Goal: Transaction & Acquisition: Purchase product/service

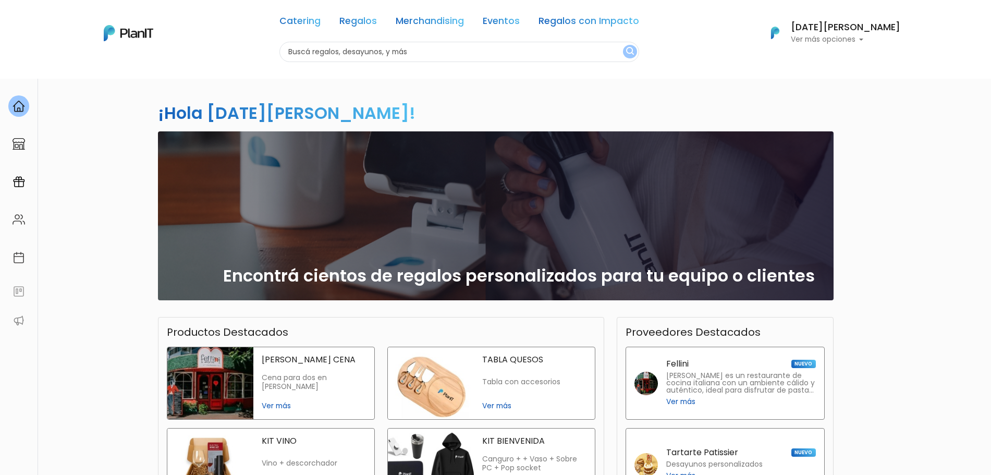
click at [913, 189] on div "¡Hola Lucia facchin! slide 1 of 1 Encontrá cientos de regalos personalizados pa…" at bounding box center [495, 354] width 991 height 553
click at [367, 17] on link "Regalos" at bounding box center [358, 23] width 38 height 13
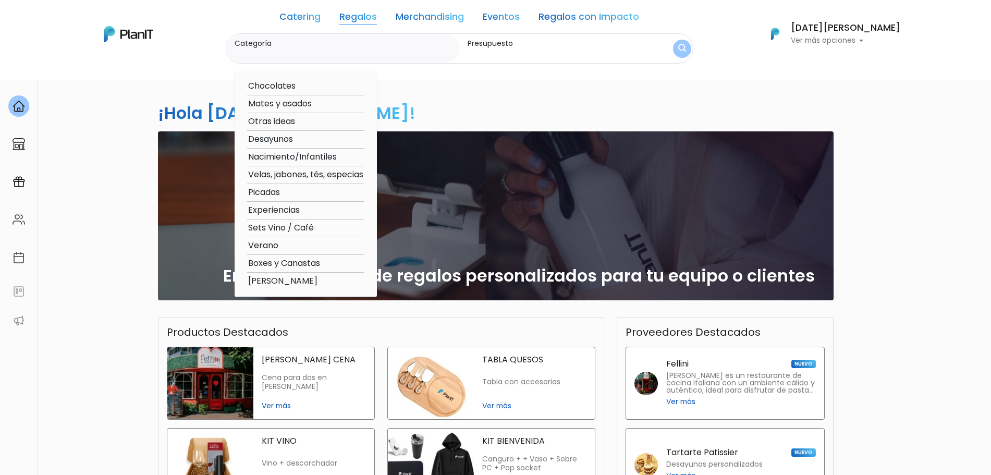
click at [318, 279] on option "[PERSON_NAME]" at bounding box center [305, 281] width 117 height 13
type input "[PERSON_NAME]"
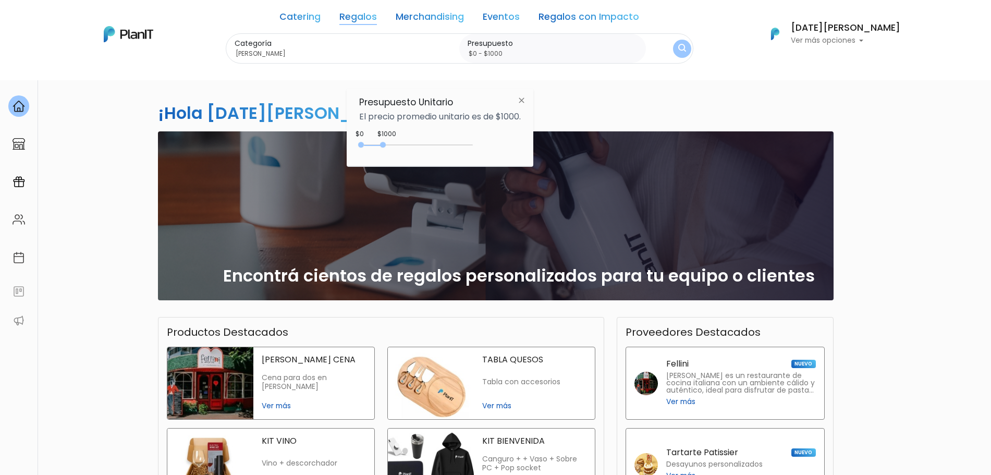
click at [405, 140] on div "$1000 $0 0 : 1000 0 1000 0,1000" at bounding box center [440, 147] width 162 height 21
type input "$0 - $1400"
click at [394, 145] on div "0 : 1400 0 1400" at bounding box center [417, 147] width 109 height 10
click at [692, 47] on button "submit" at bounding box center [681, 48] width 19 height 19
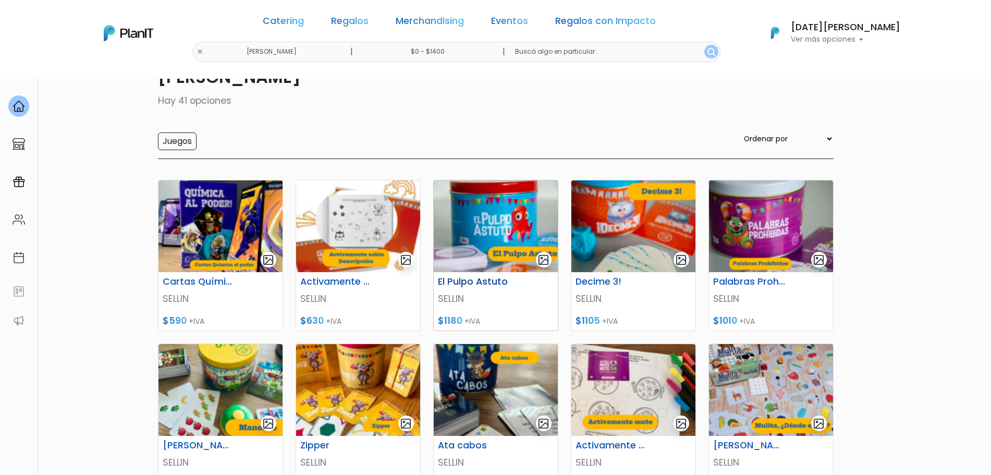
scroll to position [65, 0]
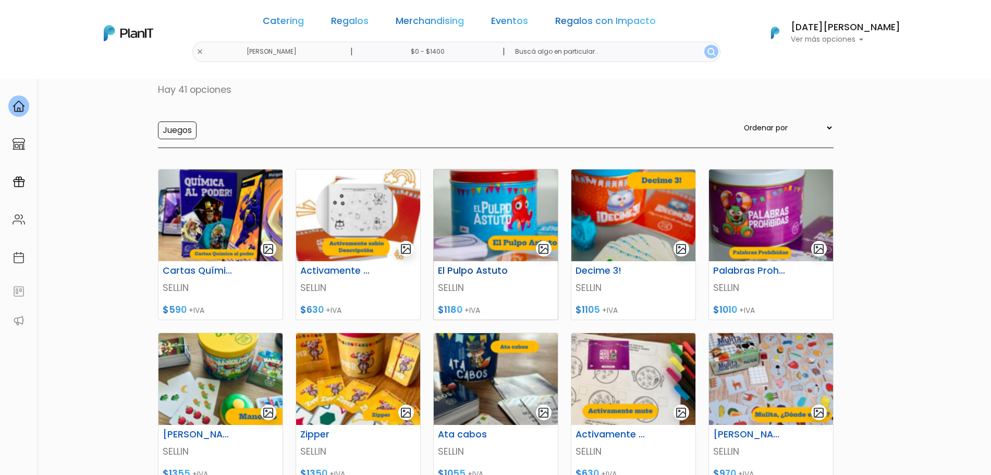
click at [500, 253] on img at bounding box center [496, 215] width 124 height 92
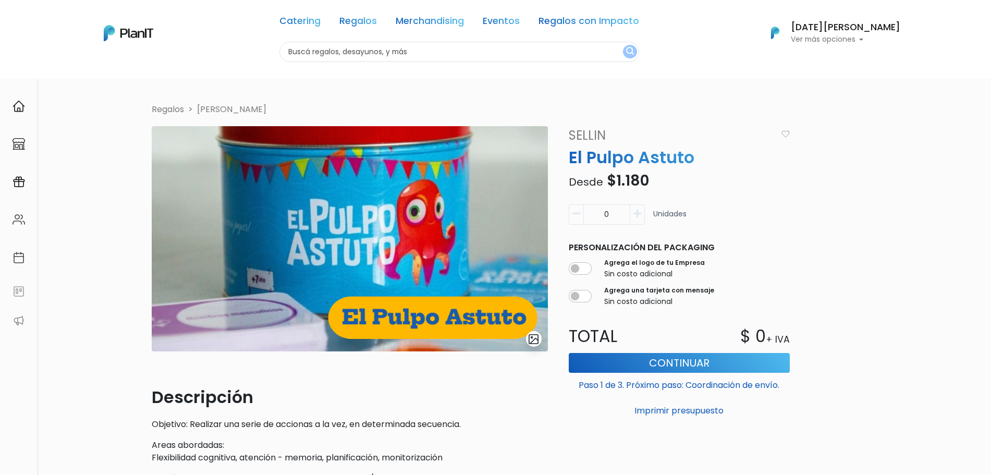
click at [635, 215] on icon "button" at bounding box center [637, 213] width 8 height 9
type input "2"
click at [649, 361] on button "Continuar" at bounding box center [679, 363] width 221 height 20
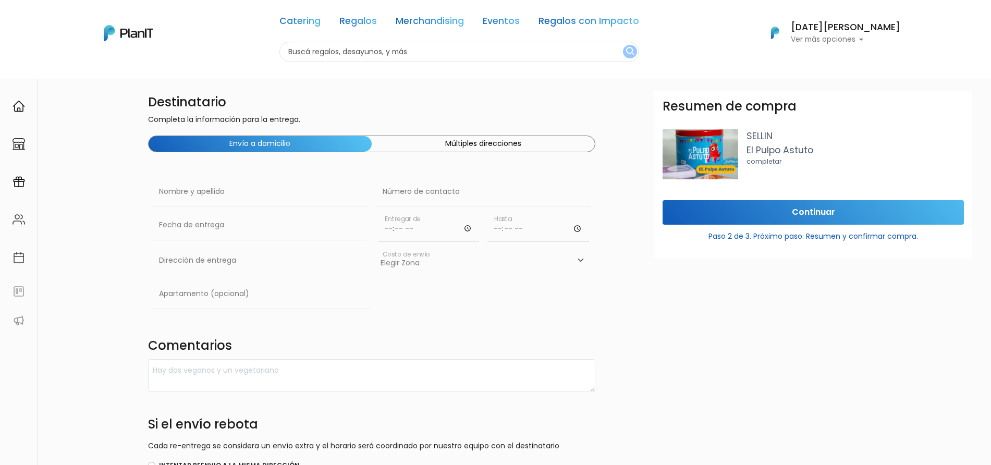
click at [236, 207] on div "Nombre y apellido" at bounding box center [259, 193] width 215 height 33
click at [231, 199] on input "text" at bounding box center [259, 191] width 215 height 29
click at [170, 191] on input "text" at bounding box center [259, 191] width 215 height 29
type input "Lucía Facchin"
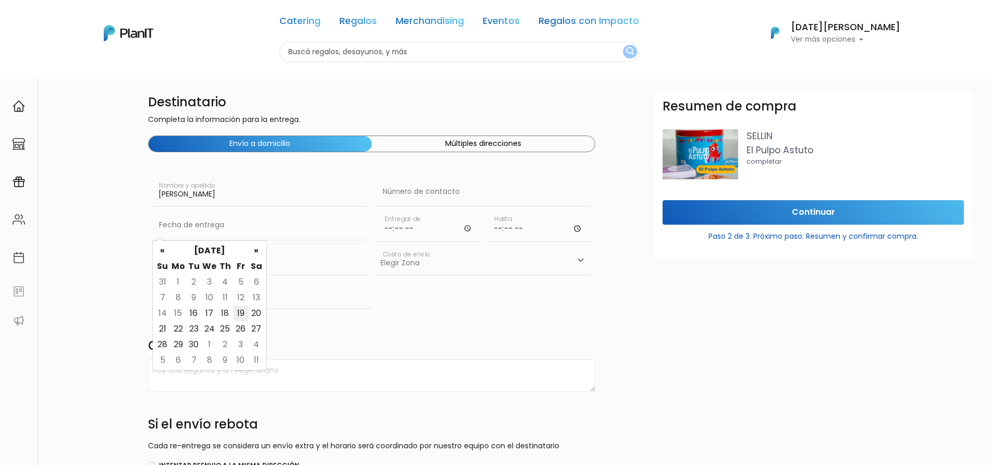
click at [241, 316] on td "19" at bounding box center [241, 313] width 16 height 16
type input "19/09/2025"
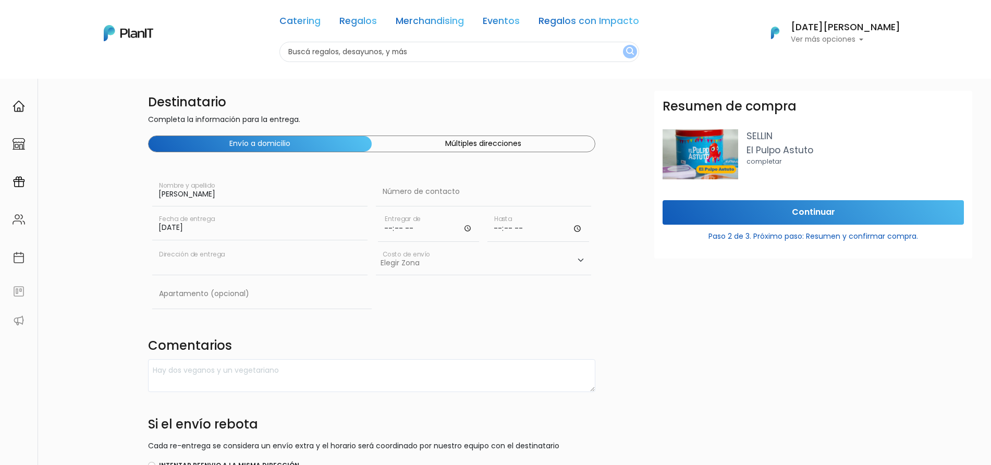
click at [218, 253] on input "text" at bounding box center [259, 260] width 215 height 29
type input "ABB"
click at [717, 208] on input "Continuar" at bounding box center [812, 212] width 301 height 24
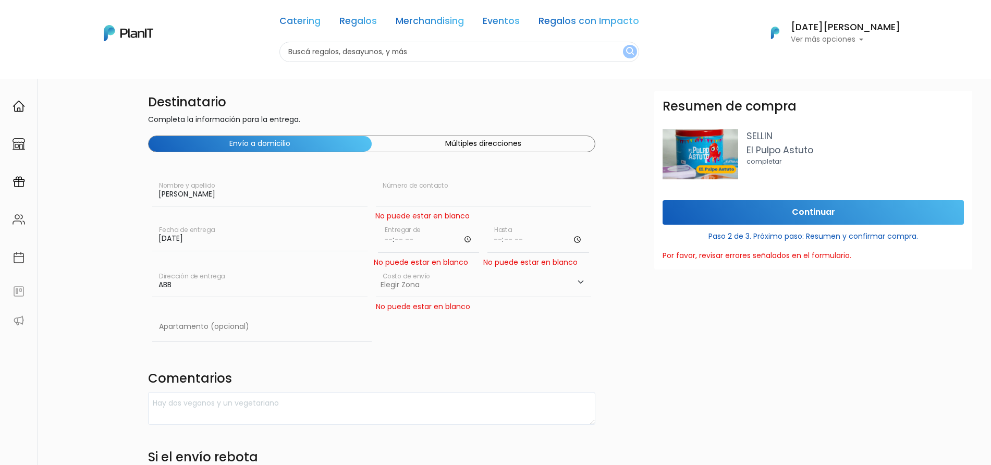
click at [397, 196] on input "text" at bounding box center [483, 191] width 215 height 29
click at [425, 192] on input "text" at bounding box center [483, 191] width 215 height 29
click at [397, 231] on input "time" at bounding box center [429, 237] width 102 height 31
type input "09:00"
type input "11:00"
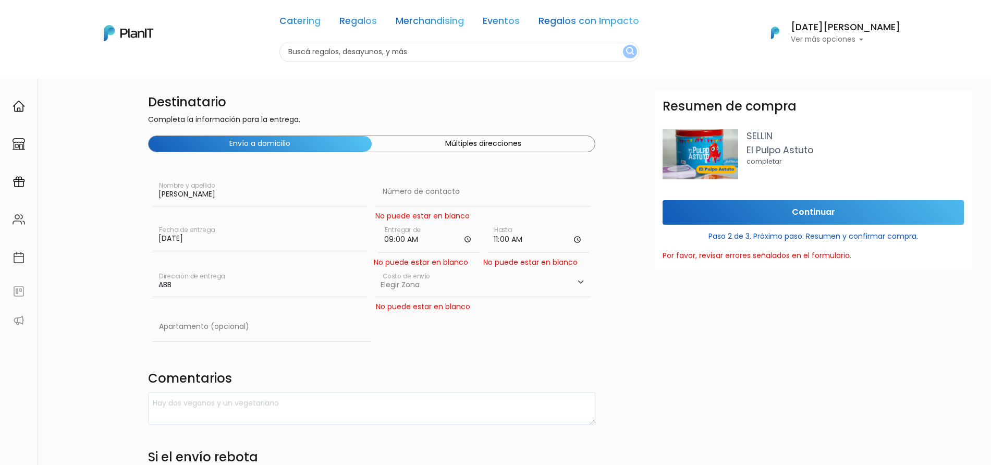
click at [403, 277] on select "Elegir Zona Zona américa- $600 Oficina- $0 Montevideo- $250" at bounding box center [483, 282] width 215 height 29
select select "8"
click at [376, 268] on select "Elegir Zona Zona américa- $600 Oficina- $0 Montevideo- $250" at bounding box center [483, 282] width 215 height 29
click at [428, 308] on div "No puede estar en blanco" at bounding box center [483, 306] width 215 height 11
click at [424, 306] on div "No puede estar en blanco" at bounding box center [483, 306] width 215 height 11
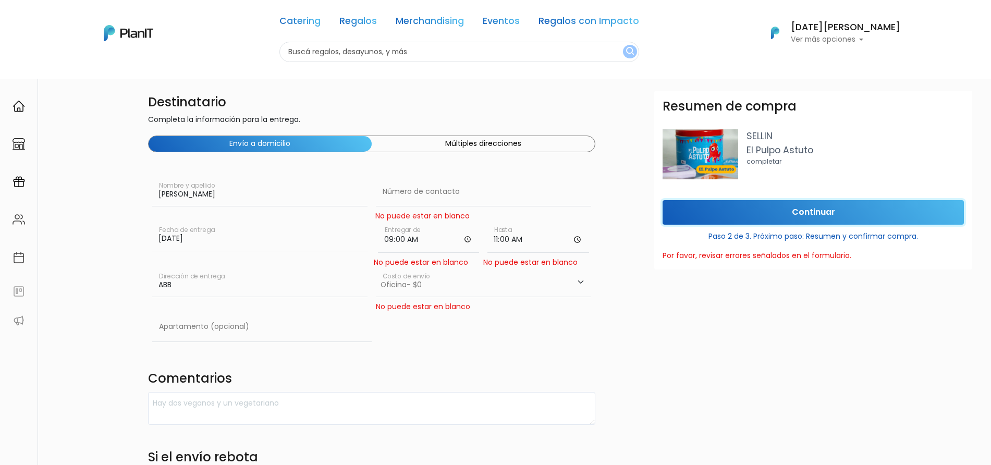
click at [741, 219] on input "Continuar" at bounding box center [812, 212] width 301 height 24
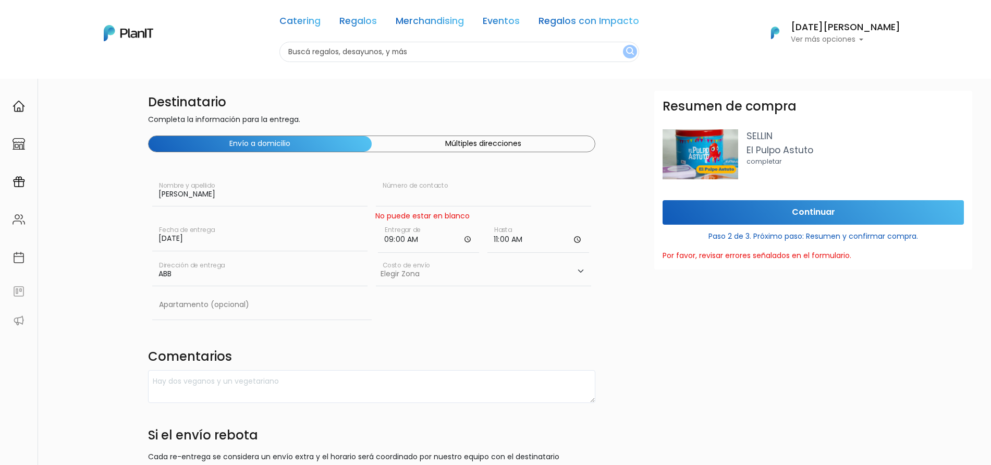
click at [466, 187] on input "text" at bounding box center [483, 191] width 215 height 29
click at [385, 285] on select "Elegir Zona Zona américa- $600 Oficina- $0 Montevideo- $250" at bounding box center [483, 271] width 215 height 29
select select "8"
click at [376, 257] on select "Elegir Zona Zona américa- $600 Oficina- $0 Montevideo- $250" at bounding box center [483, 271] width 215 height 29
click at [438, 197] on input "text" at bounding box center [483, 191] width 215 height 29
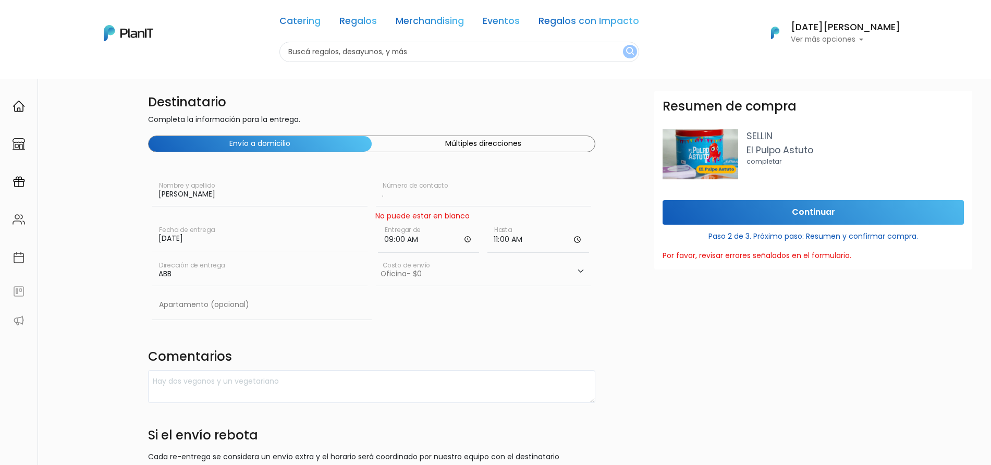
type input "."
click at [709, 209] on input "Continuar" at bounding box center [812, 212] width 301 height 24
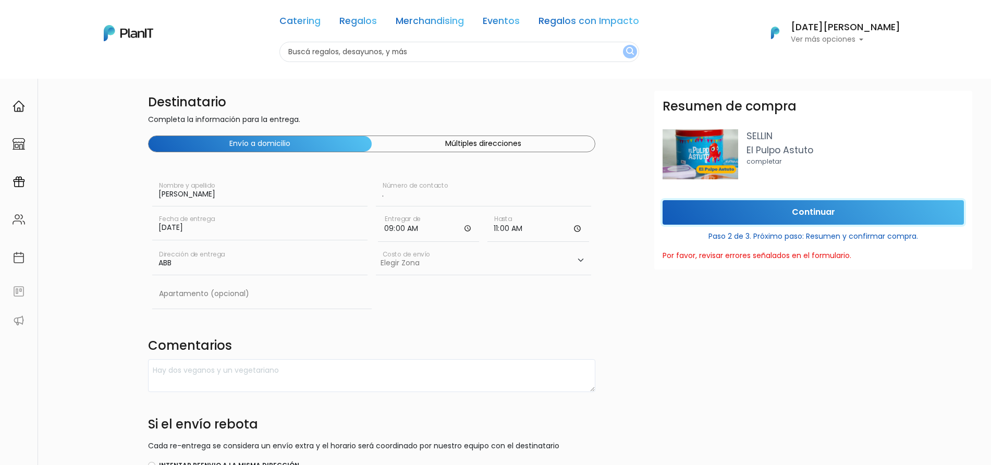
click at [708, 209] on input "Continuar" at bounding box center [812, 212] width 301 height 24
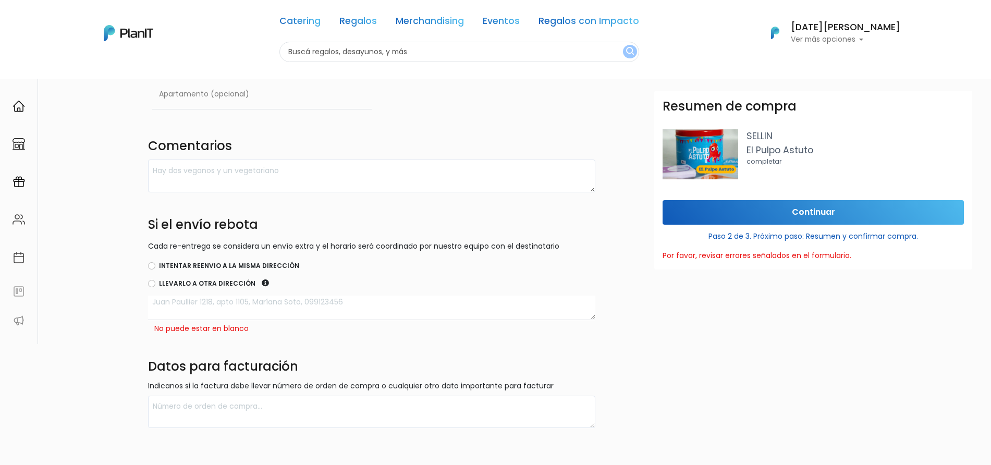
scroll to position [259, 0]
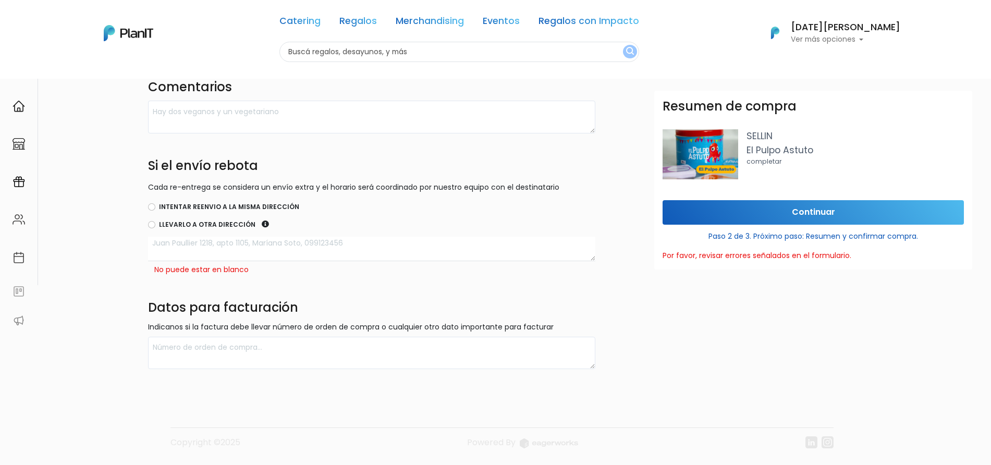
click at [163, 248] on textarea at bounding box center [371, 249] width 447 height 24
click at [148, 202] on div "Intentar reenvio a la misma dirección" at bounding box center [371, 207] width 447 height 13
click at [156, 208] on div "Intentar reenvio a la misma dirección" at bounding box center [371, 207] width 447 height 13
click at [152, 206] on input "Intentar reenvio a la misma dirección" at bounding box center [151, 206] width 7 height 7
radio input "true"
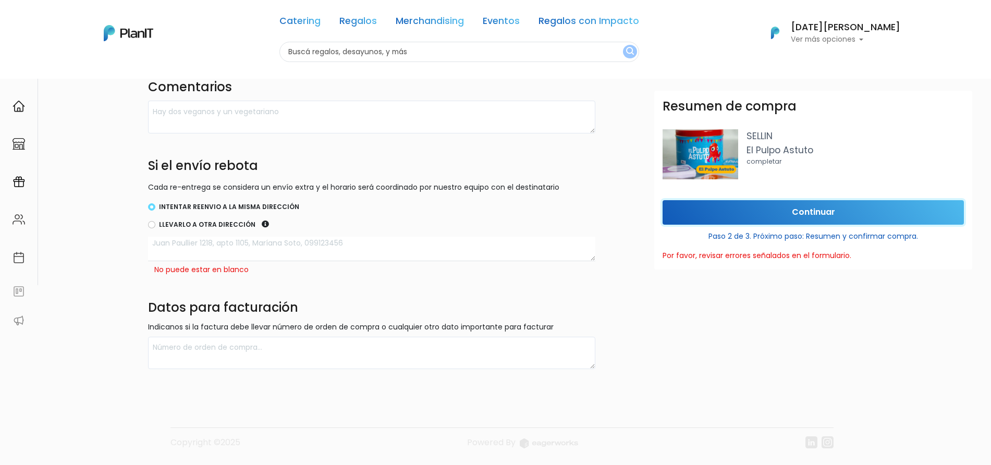
click at [793, 223] on input "Continuar" at bounding box center [812, 212] width 301 height 24
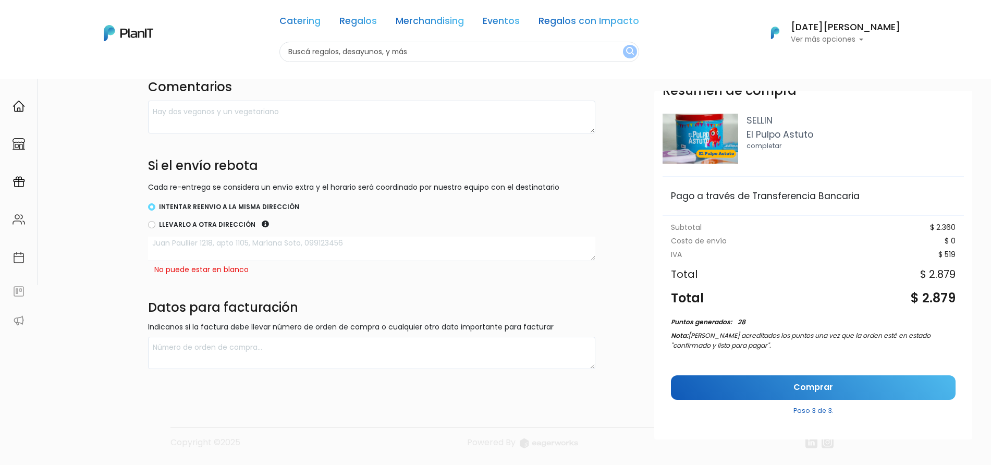
scroll to position [23, 0]
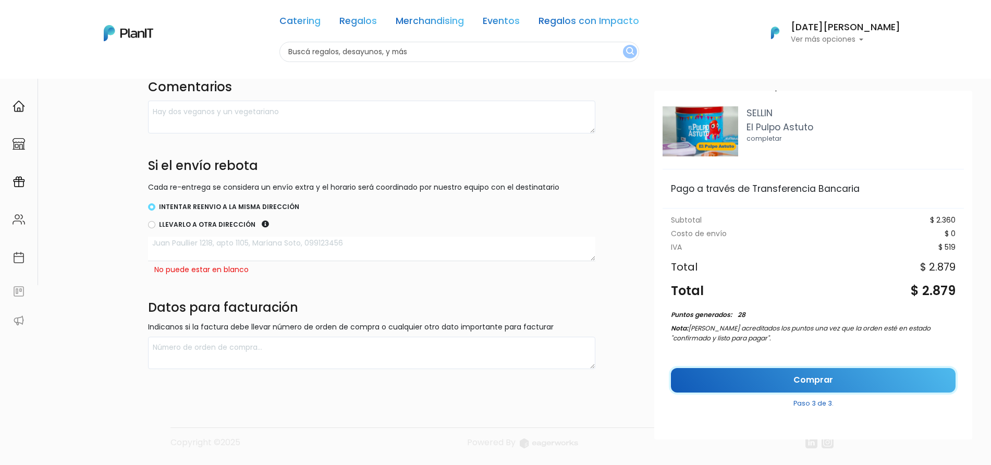
click at [816, 378] on link "Comprar" at bounding box center [813, 380] width 285 height 24
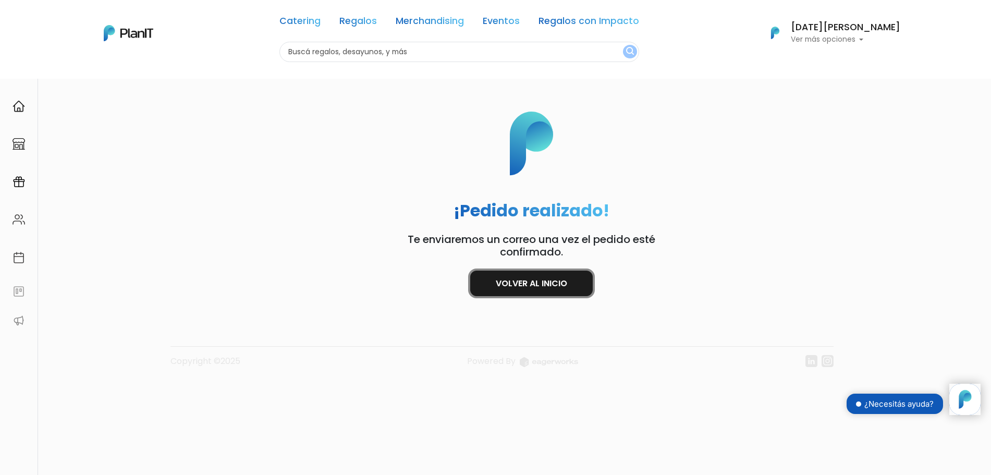
click at [527, 285] on link "Volver al inicio" at bounding box center [531, 284] width 122 height 26
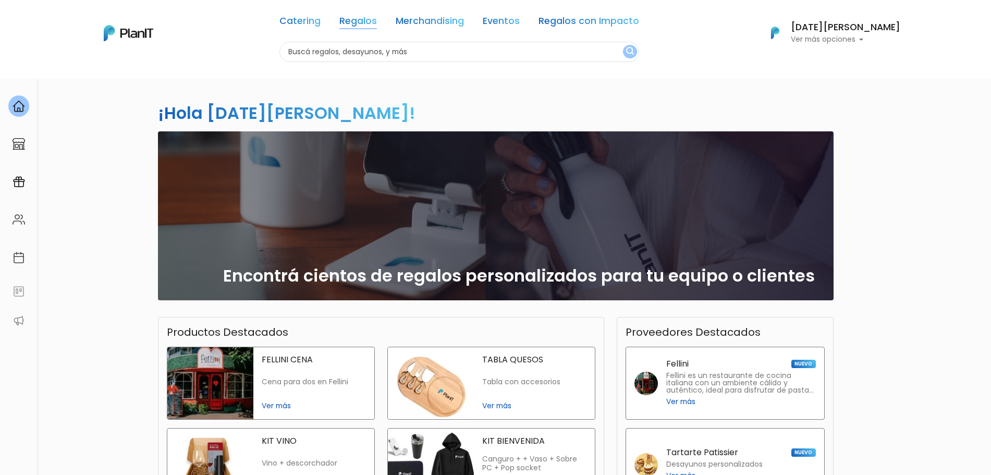
click at [377, 18] on link "Regalos" at bounding box center [358, 23] width 38 height 13
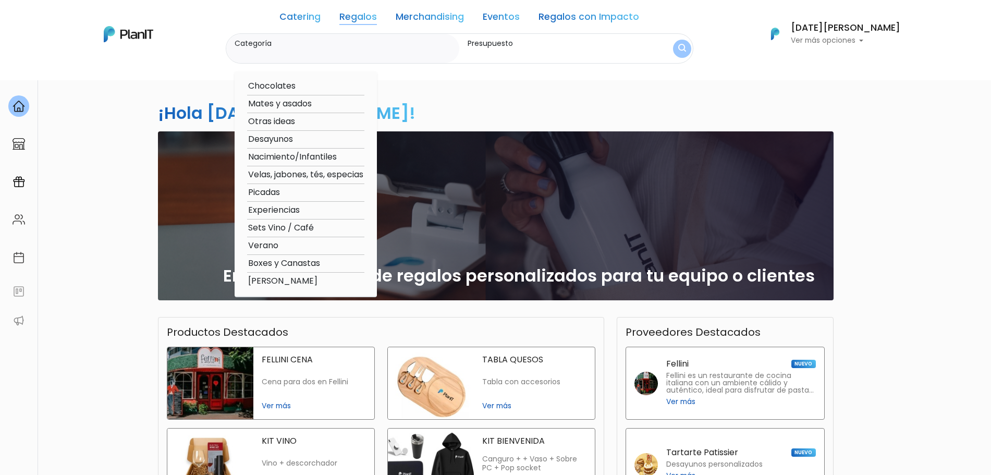
click at [316, 279] on option "[PERSON_NAME]" at bounding box center [305, 281] width 117 height 13
type input "[PERSON_NAME]"
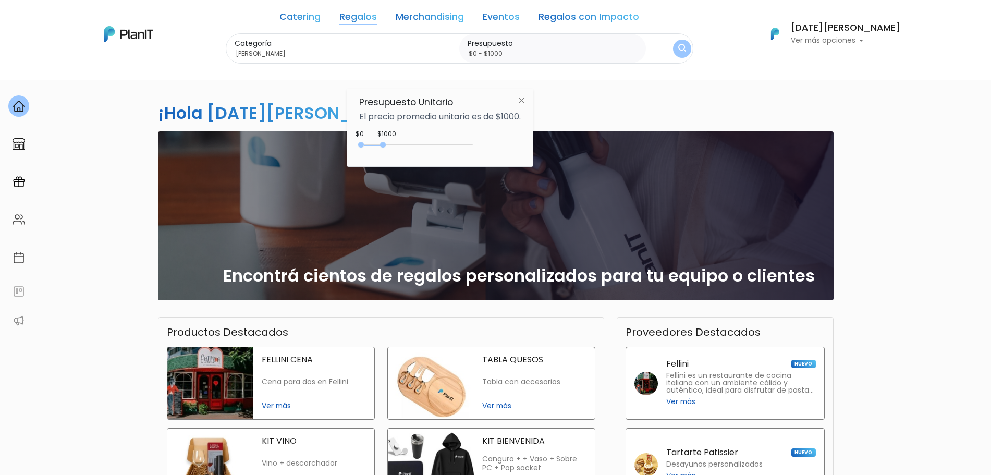
drag, startPoint x: 380, startPoint y: 142, endPoint x: 391, endPoint y: 143, distance: 11.1
click at [391, 143] on div "0 : 1000 0 1000 0,1000" at bounding box center [417, 147] width 109 height 13
type input "$0 - $1350"
drag, startPoint x: 387, startPoint y: 145, endPoint x: 394, endPoint y: 147, distance: 6.4
click at [394, 147] on div "0 : 1350 0 1350" at bounding box center [417, 147] width 109 height 10
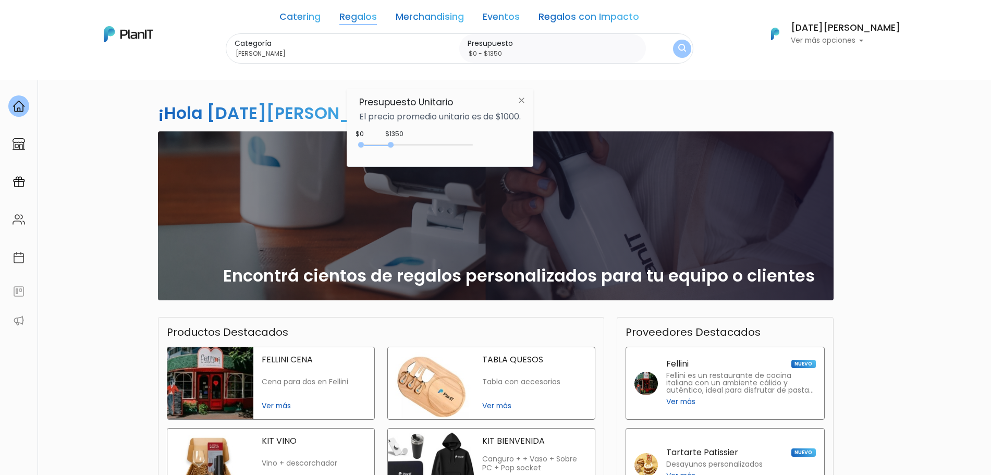
click at [686, 50] on img "submit" at bounding box center [682, 49] width 8 height 10
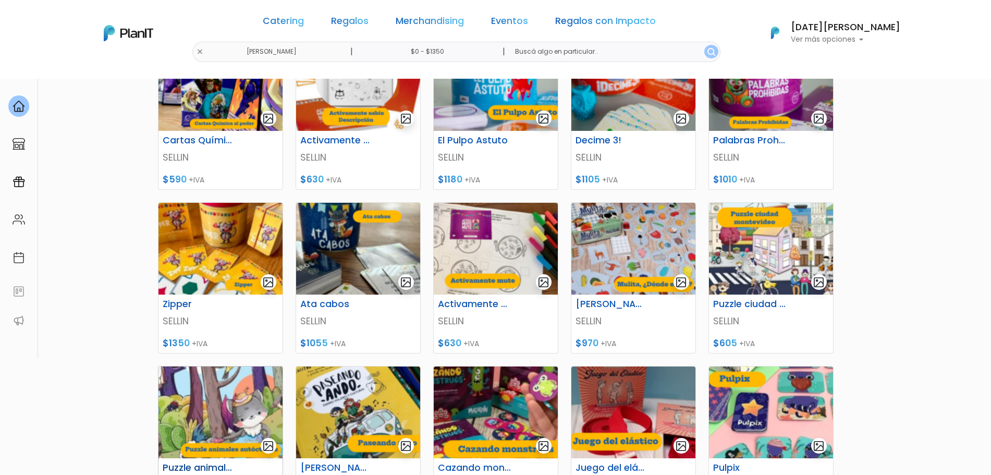
scroll to position [261, 0]
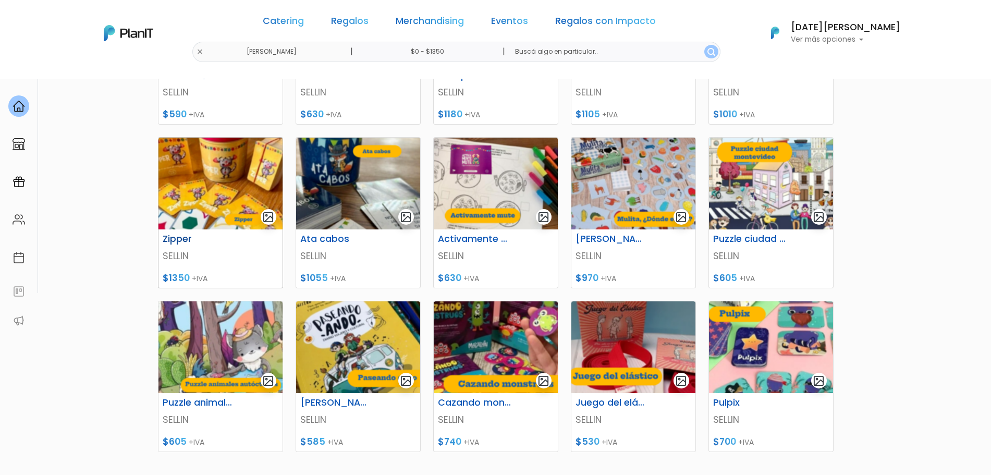
click at [218, 206] on img at bounding box center [220, 184] width 124 height 92
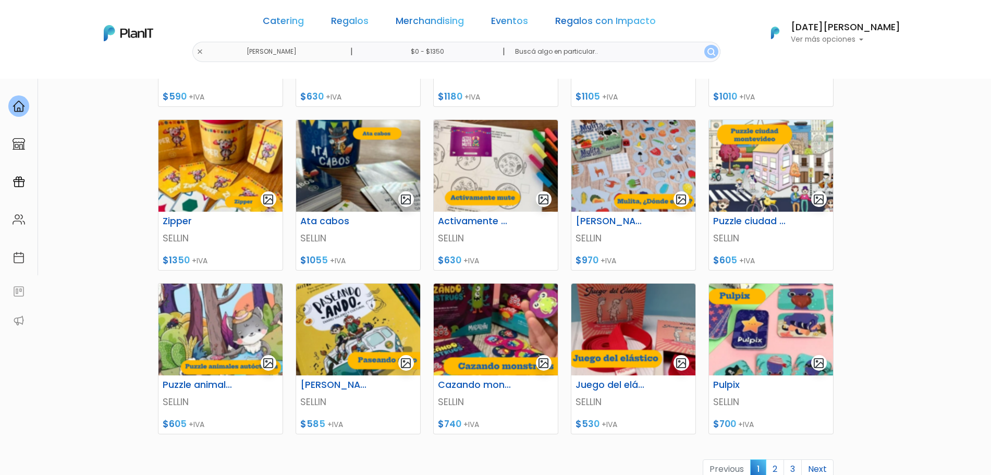
scroll to position [437, 0]
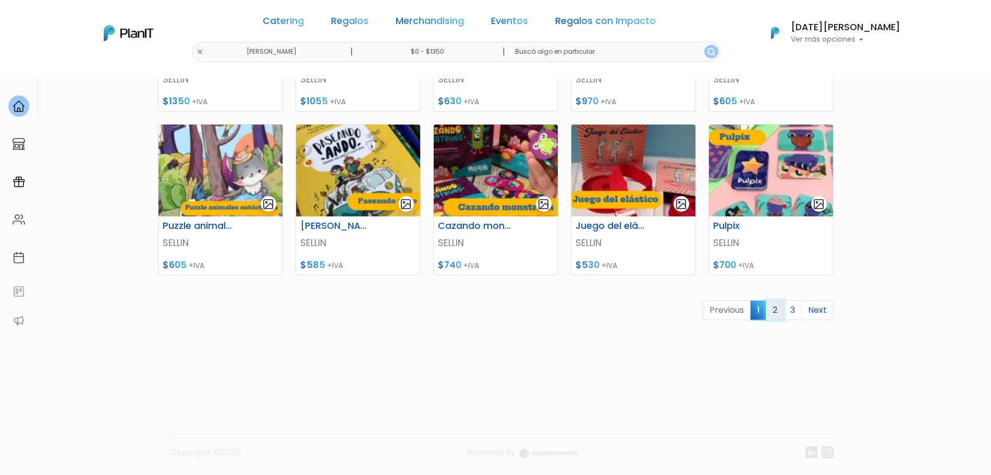
click at [778, 309] on link "2" at bounding box center [775, 310] width 18 height 20
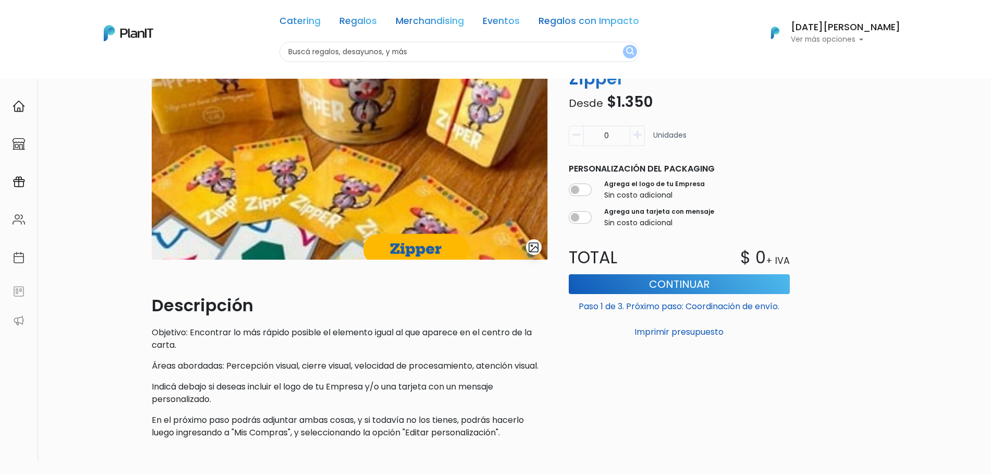
scroll to position [189, 0]
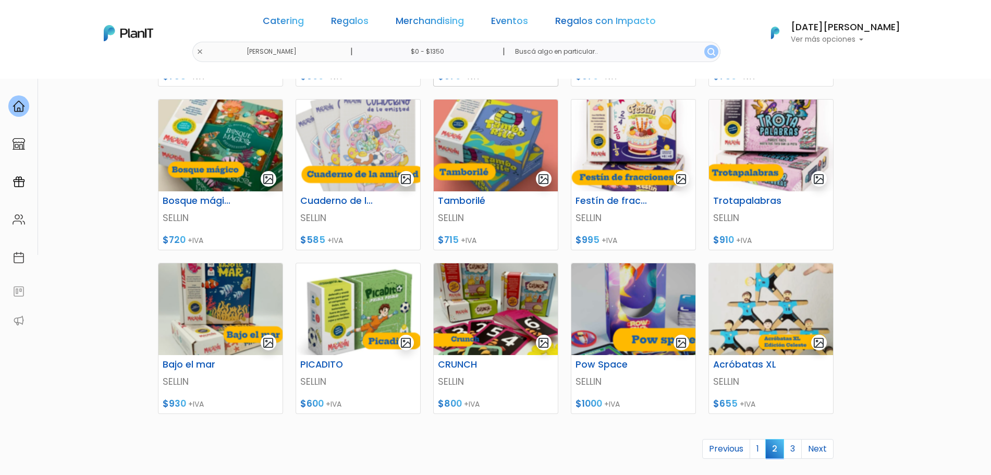
scroll to position [326, 0]
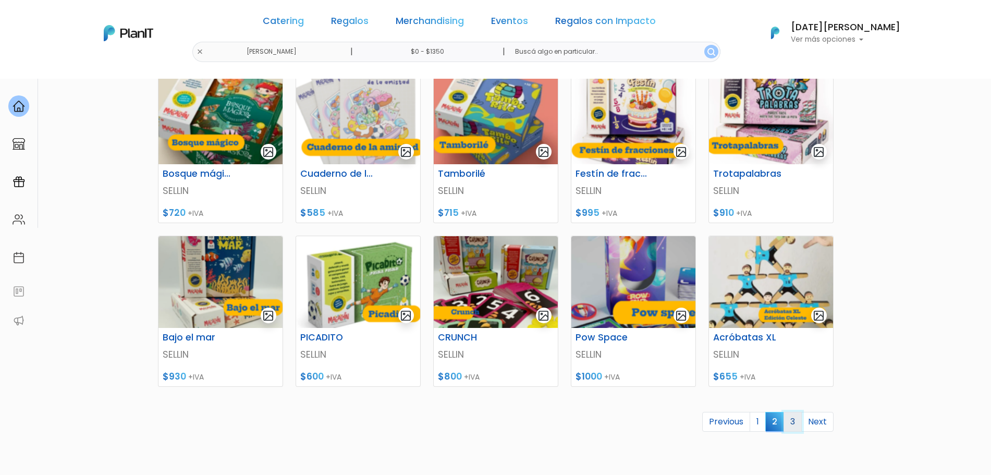
click at [793, 427] on link "3" at bounding box center [792, 422] width 18 height 20
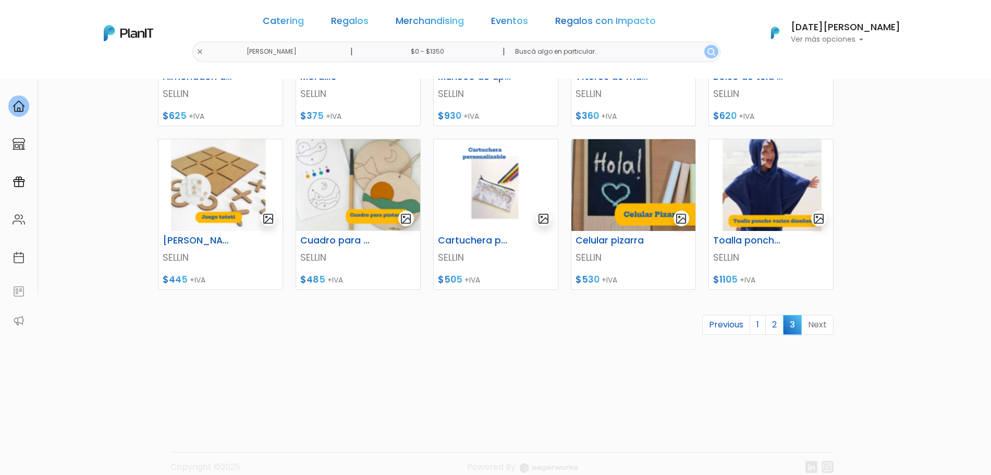
scroll to position [261, 0]
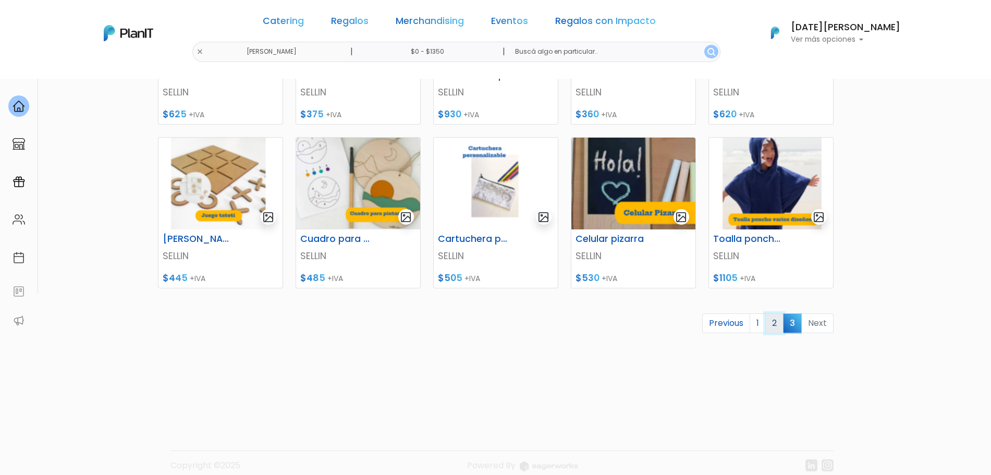
click at [775, 320] on link "2" at bounding box center [774, 323] width 18 height 20
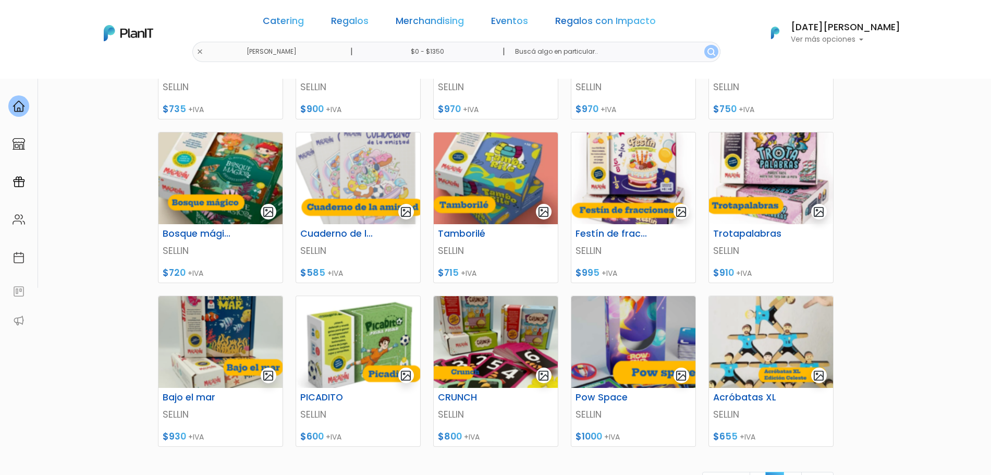
scroll to position [391, 0]
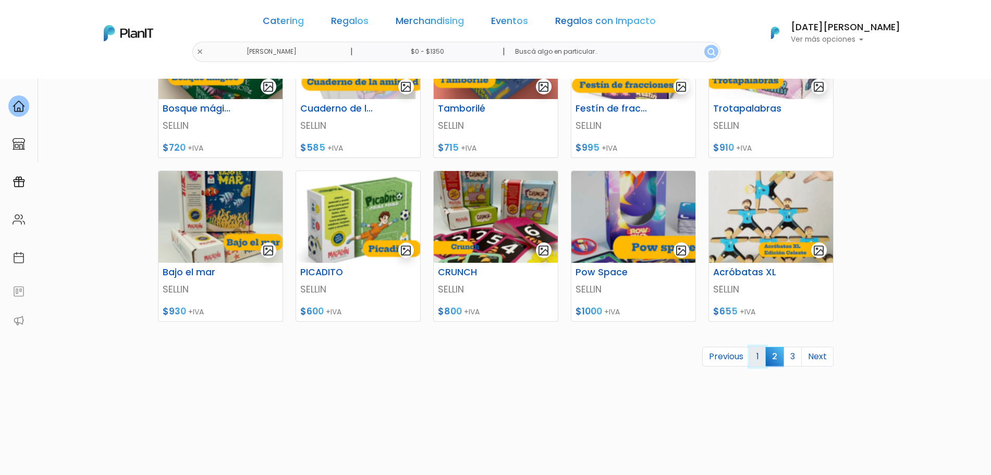
click at [758, 357] on link "1" at bounding box center [758, 357] width 16 height 20
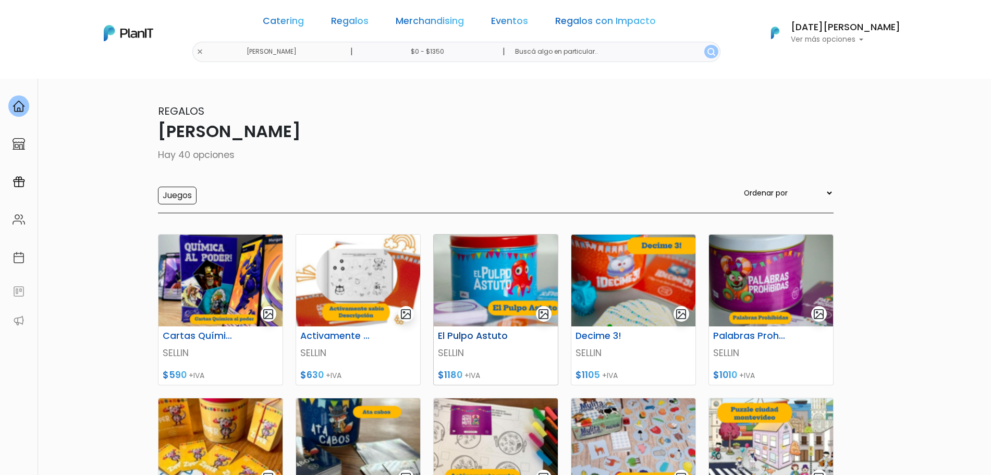
click at [474, 285] on img at bounding box center [496, 281] width 124 height 92
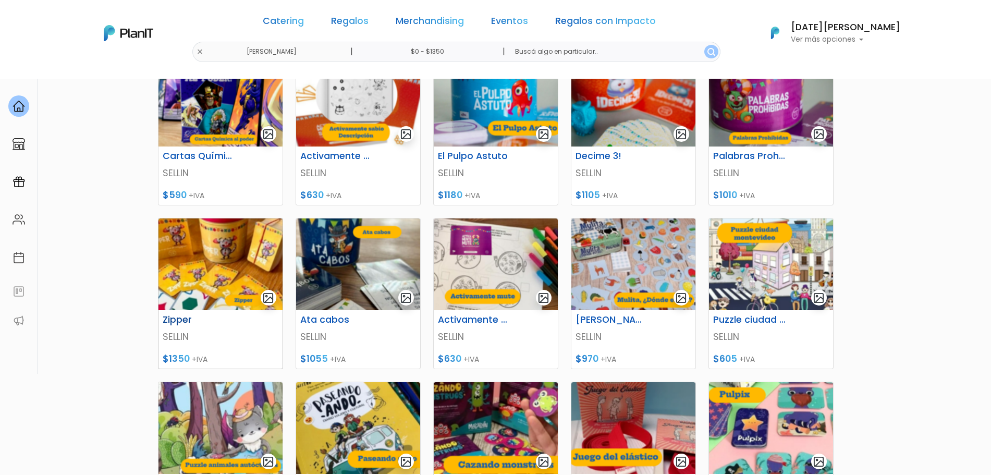
scroll to position [195, 0]
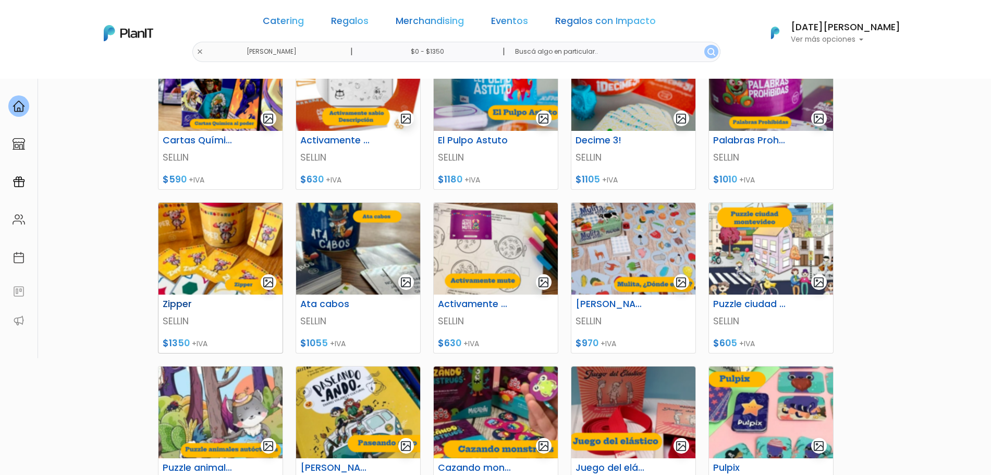
click at [217, 267] on img at bounding box center [220, 249] width 124 height 92
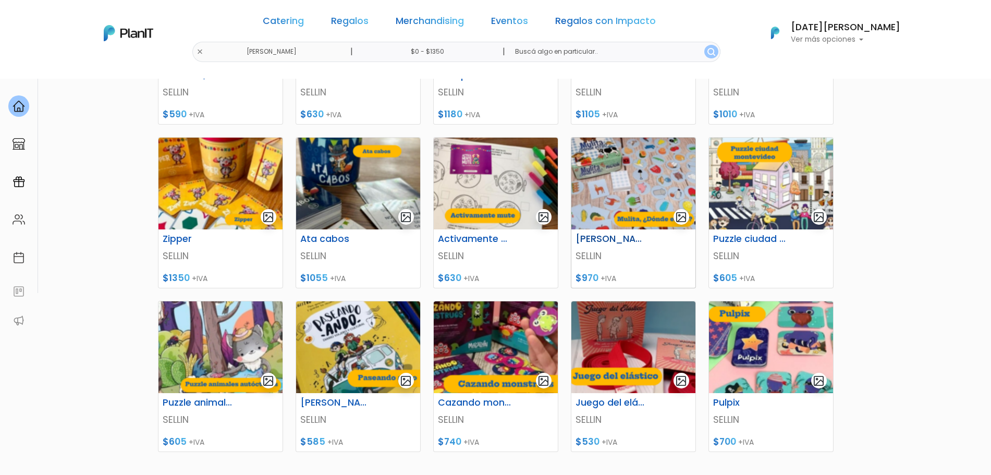
click at [642, 197] on img at bounding box center [633, 184] width 124 height 92
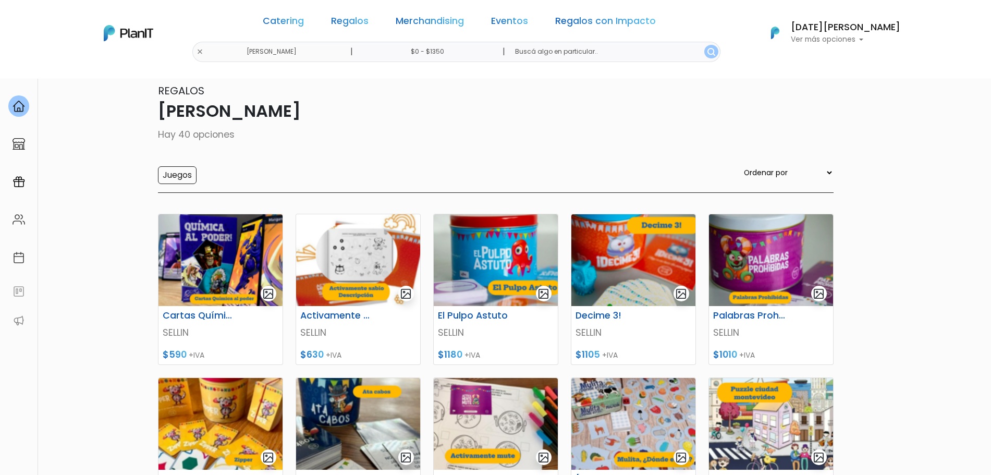
scroll to position [0, 0]
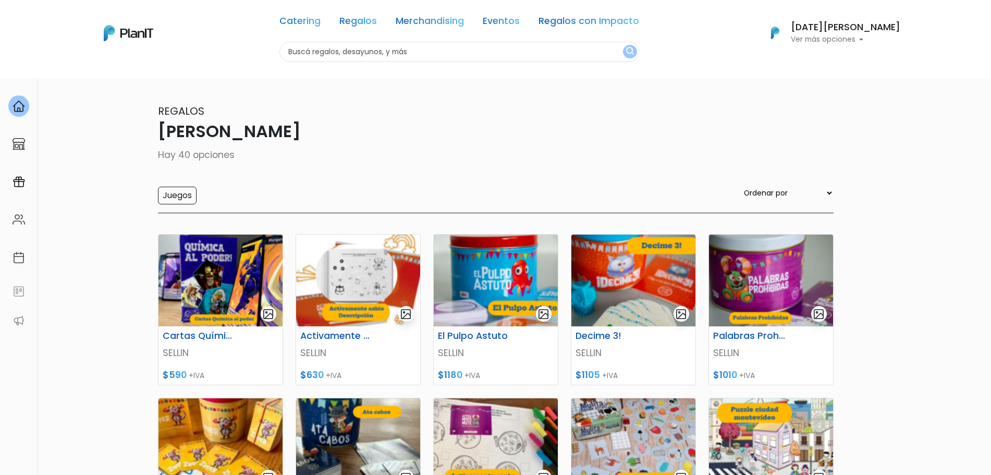
click at [248, 49] on div "Catering Regalos Merchandising Eventos Regalos con Impacto Niñez - SELLIN | $0 …" at bounding box center [496, 33] width 834 height 58
click at [382, 51] on input "text" at bounding box center [459, 52] width 360 height 20
type input "chau pantallas"
click at [623, 45] on button "submit" at bounding box center [630, 52] width 14 height 14
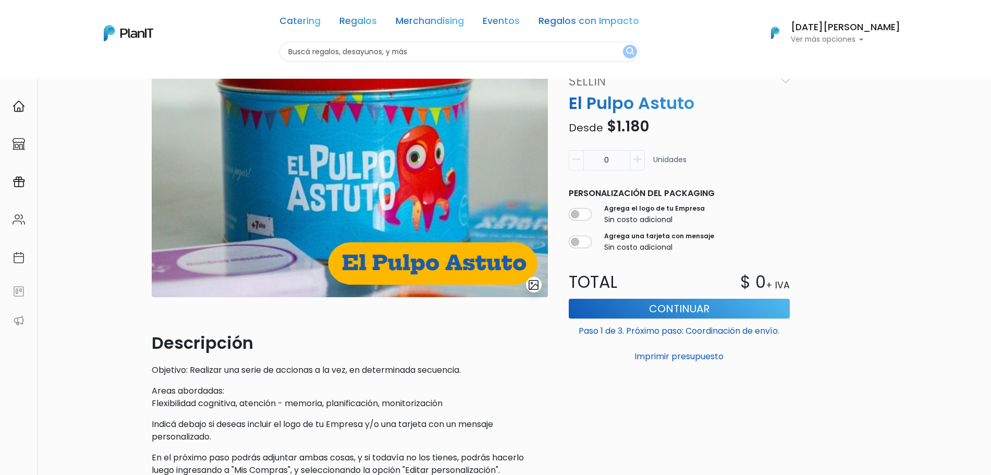
scroll to position [65, 0]
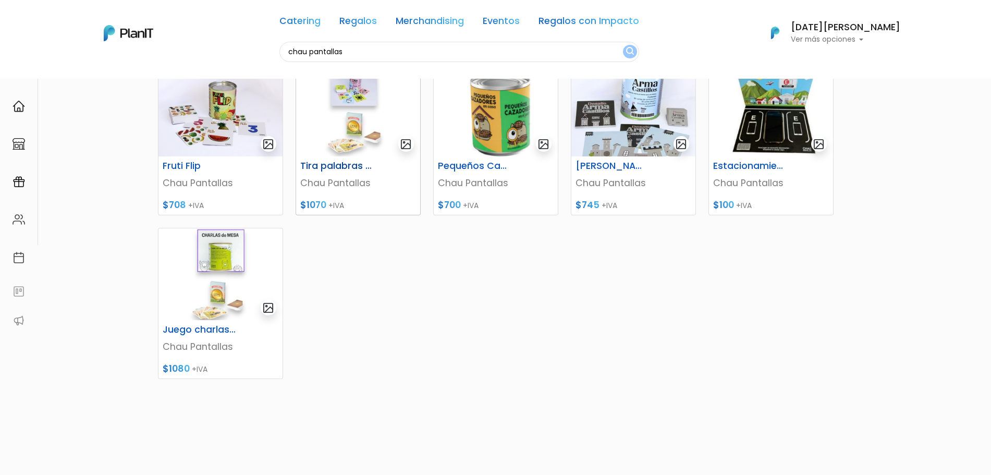
scroll to position [326, 0]
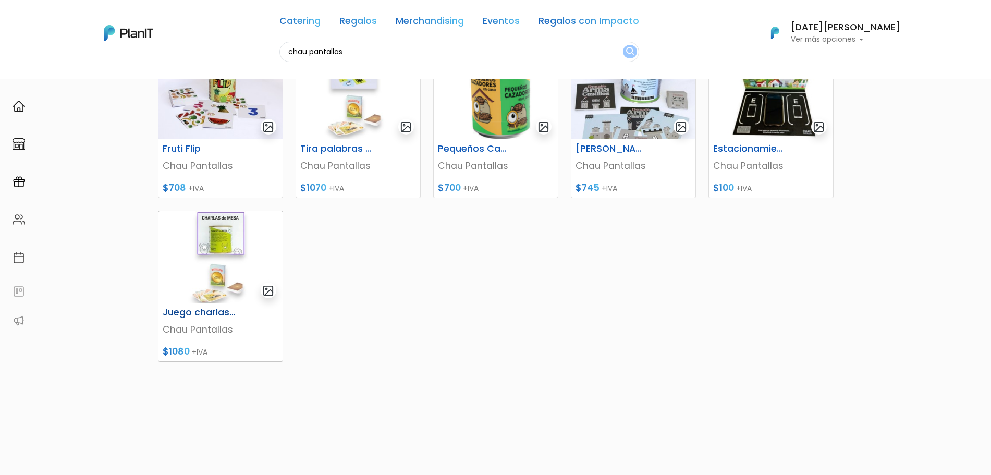
click at [215, 278] on img at bounding box center [220, 257] width 124 height 92
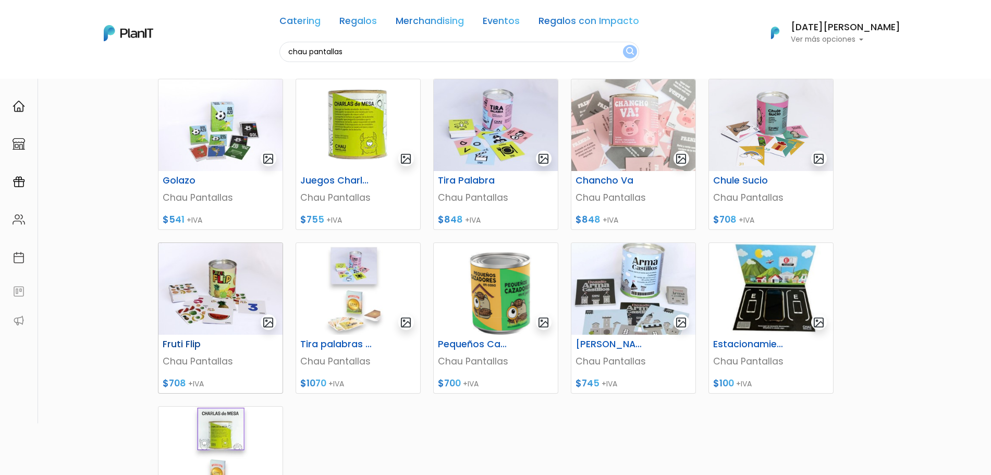
scroll to position [0, 0]
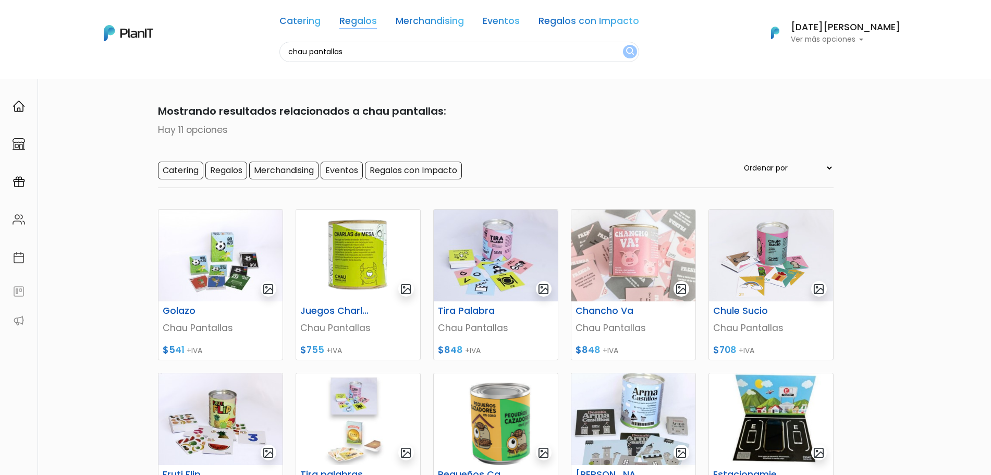
click at [366, 26] on link "Regalos" at bounding box center [358, 23] width 38 height 13
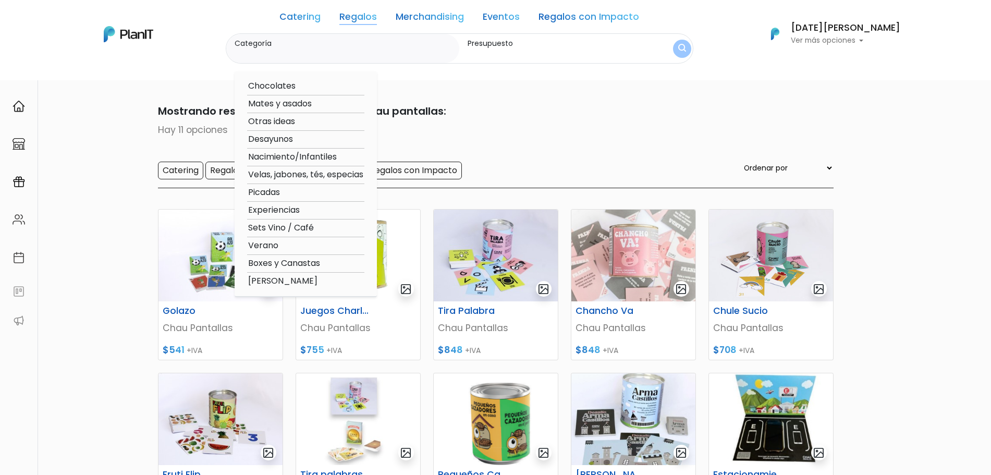
click at [304, 280] on option "[PERSON_NAME]" at bounding box center [305, 281] width 117 height 13
type input "[PERSON_NAME]"
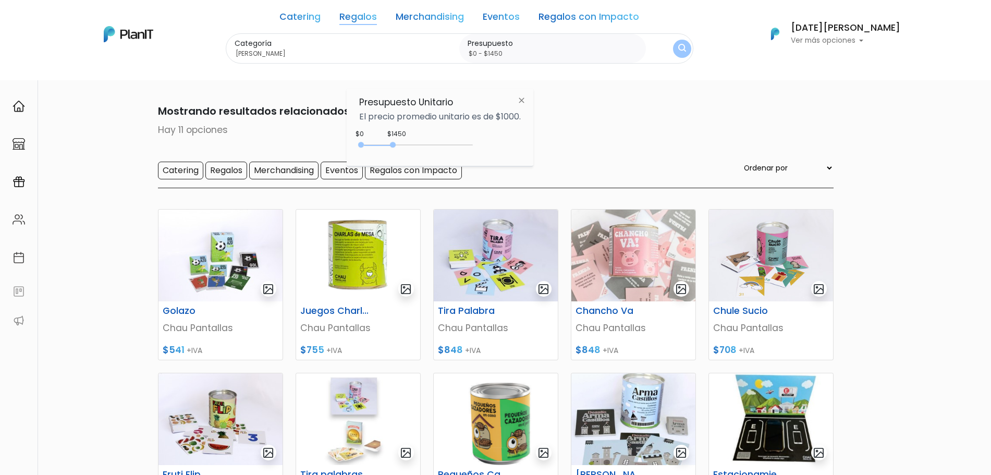
drag, startPoint x: 382, startPoint y: 149, endPoint x: 395, endPoint y: 149, distance: 13.6
click at [395, 149] on div "0 : 1450 0 1450" at bounding box center [417, 147] width 109 height 10
type input "$0 - $1100"
click at [388, 145] on div at bounding box center [386, 145] width 6 height 6
click at [691, 46] on button "submit" at bounding box center [681, 48] width 18 height 18
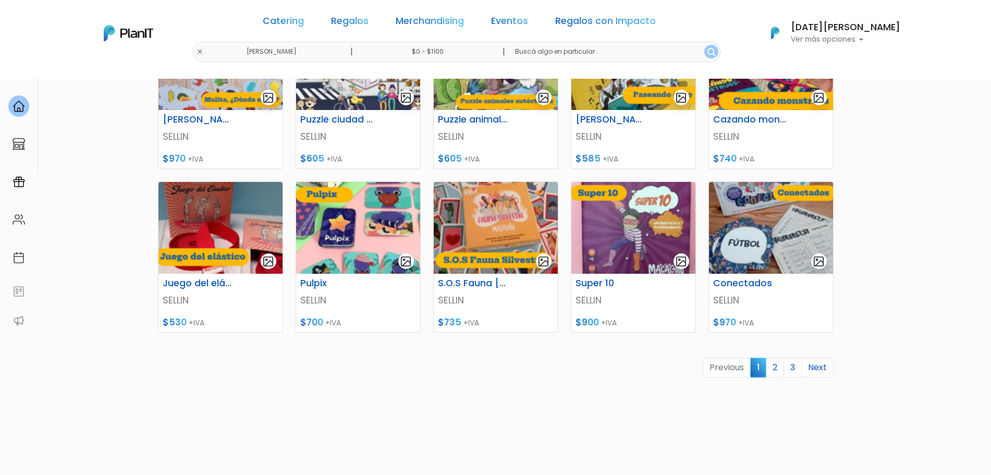
scroll to position [391, 0]
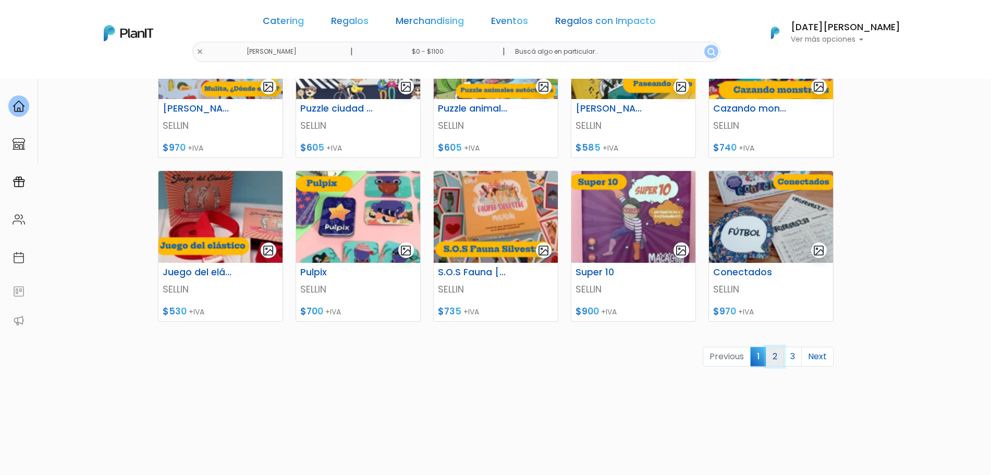
click at [772, 359] on link "2" at bounding box center [775, 357] width 18 height 20
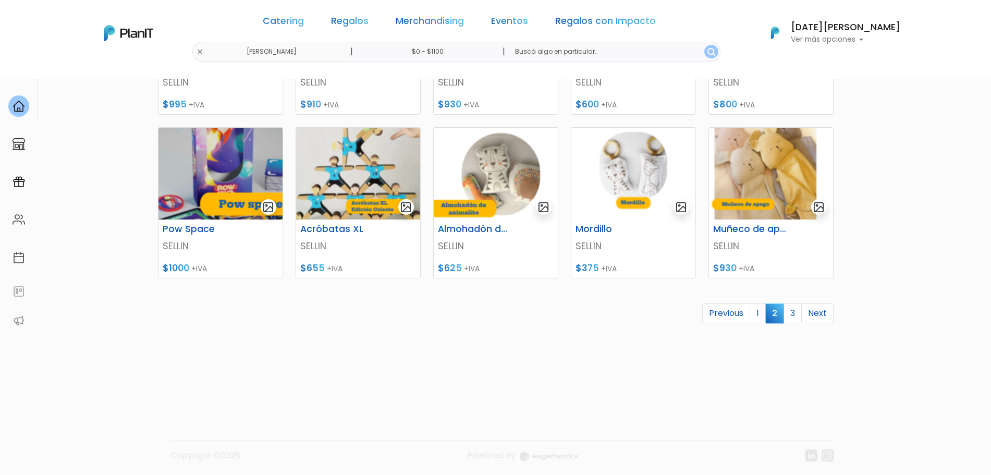
scroll to position [437, 0]
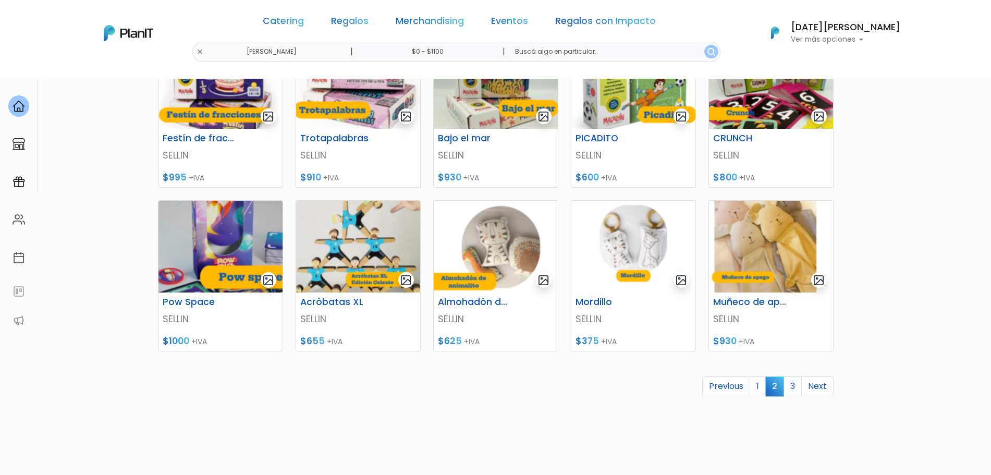
scroll to position [372, 0]
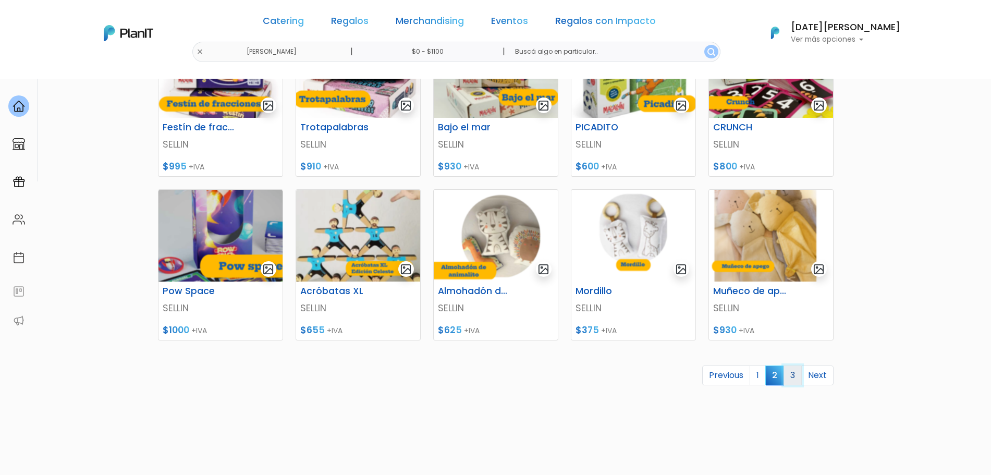
click at [793, 375] on link "3" at bounding box center [792, 375] width 18 height 20
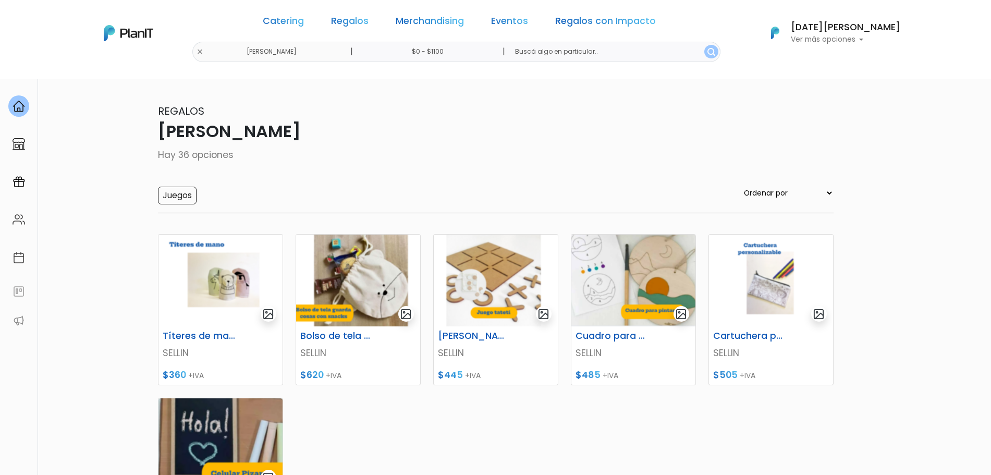
click at [448, 57] on input "$0 - $1100" at bounding box center [429, 52] width 158 height 20
click at [391, 141] on div "0 : 1300 0 1300" at bounding box center [417, 145] width 109 height 10
type input "$0 - $1650"
drag, startPoint x: 392, startPoint y: 140, endPoint x: 399, endPoint y: 141, distance: 6.8
click at [399, 141] on div "0 : 1550 0 1550" at bounding box center [417, 145] width 109 height 10
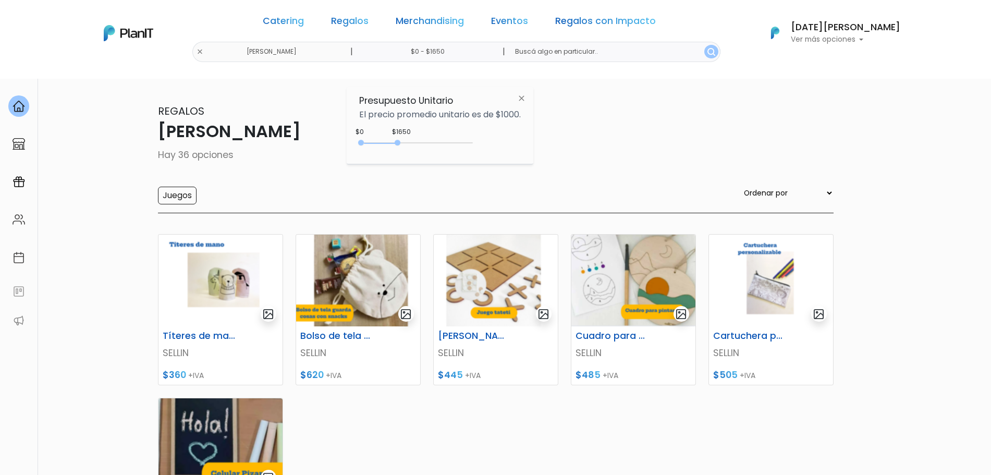
click at [695, 58] on input "text" at bounding box center [613, 52] width 213 height 20
click at [707, 51] on img "submit" at bounding box center [711, 52] width 8 height 8
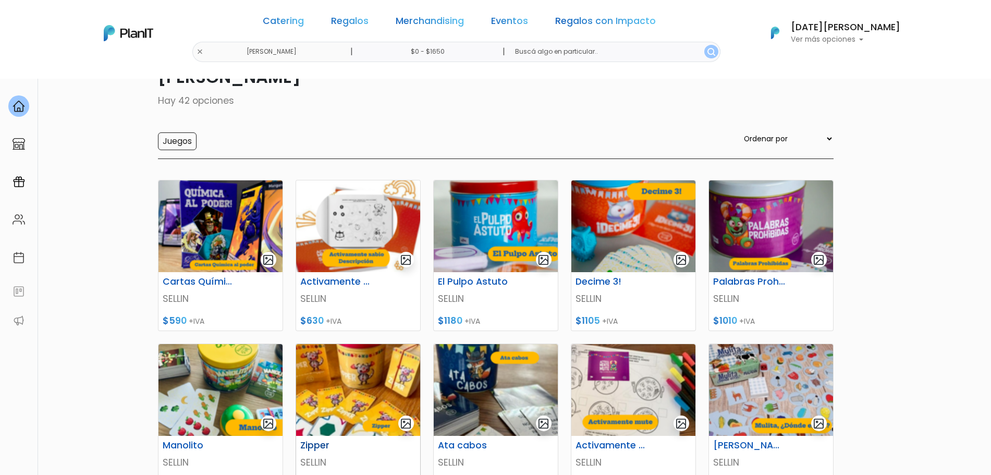
scroll to position [65, 0]
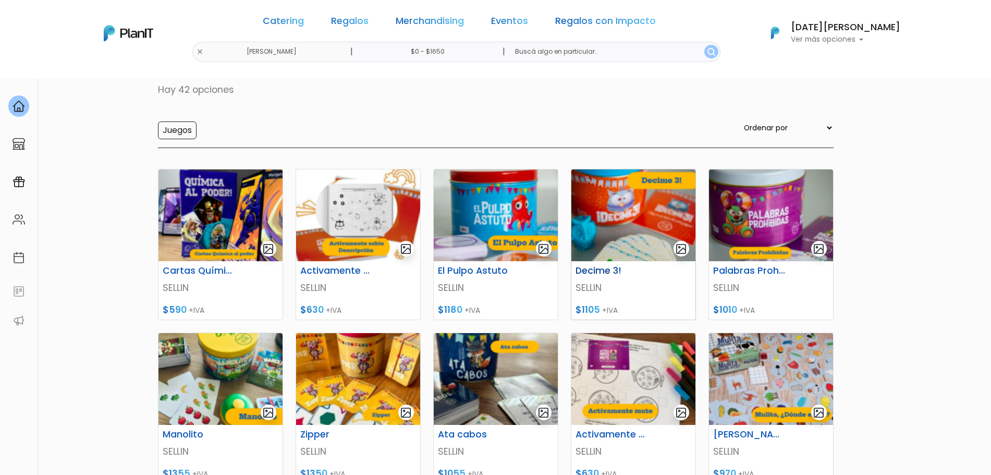
click at [622, 230] on img at bounding box center [633, 215] width 124 height 92
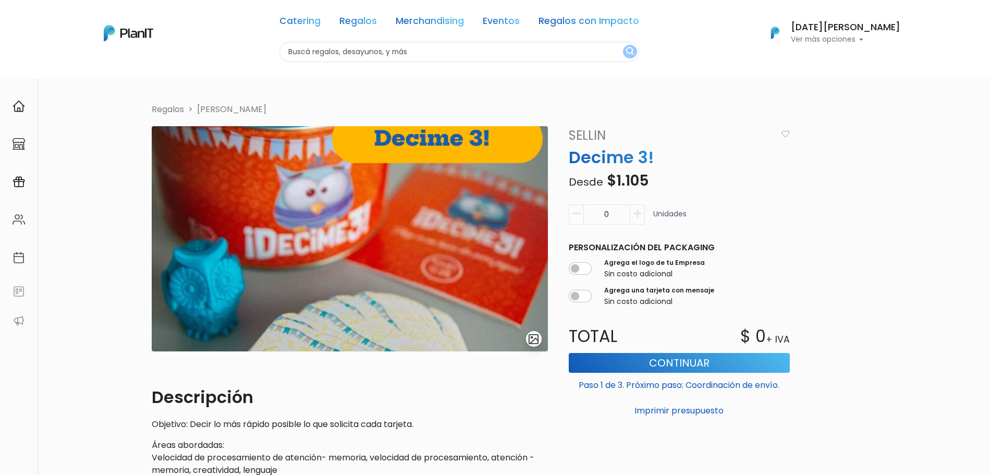
click at [596, 156] on p "Decime 3!" at bounding box center [679, 157] width 234 height 25
copy div "Decime 3!"
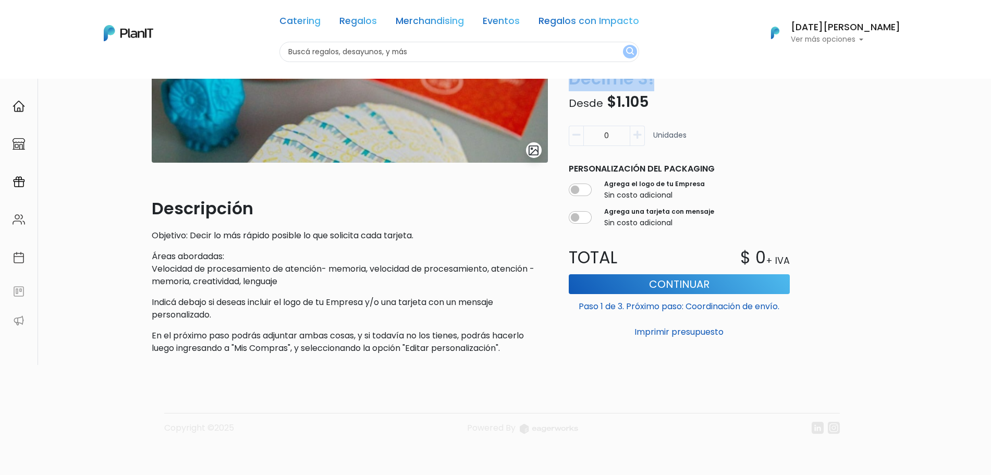
scroll to position [124, 0]
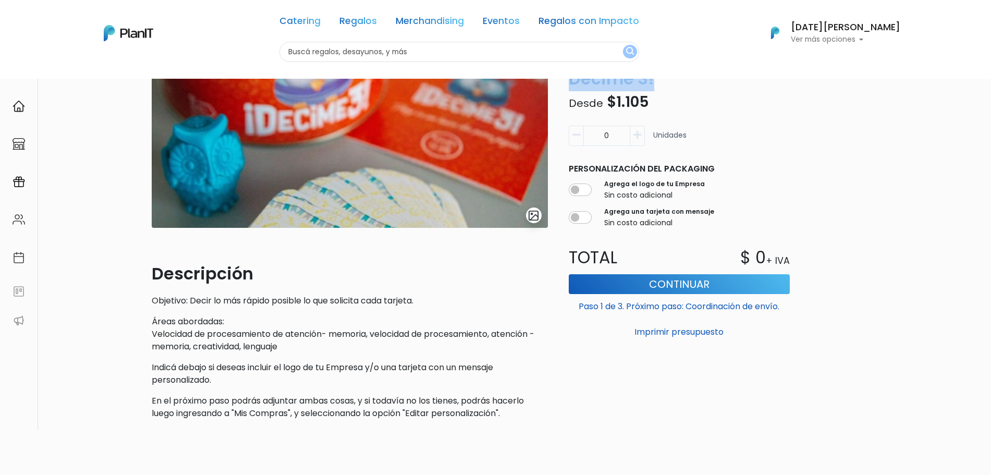
click at [640, 138] on icon "button" at bounding box center [637, 134] width 8 height 9
type input "1"
click at [632, 276] on button "Continuar" at bounding box center [679, 284] width 221 height 20
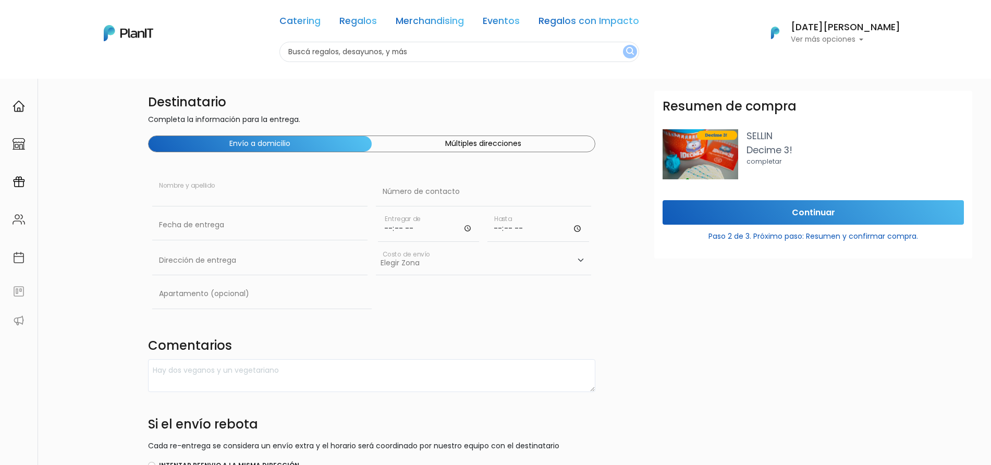
click at [272, 192] on input "text" at bounding box center [259, 191] width 215 height 29
click at [214, 195] on input "text" at bounding box center [259, 191] width 215 height 29
type input "[PERSON_NAME]"
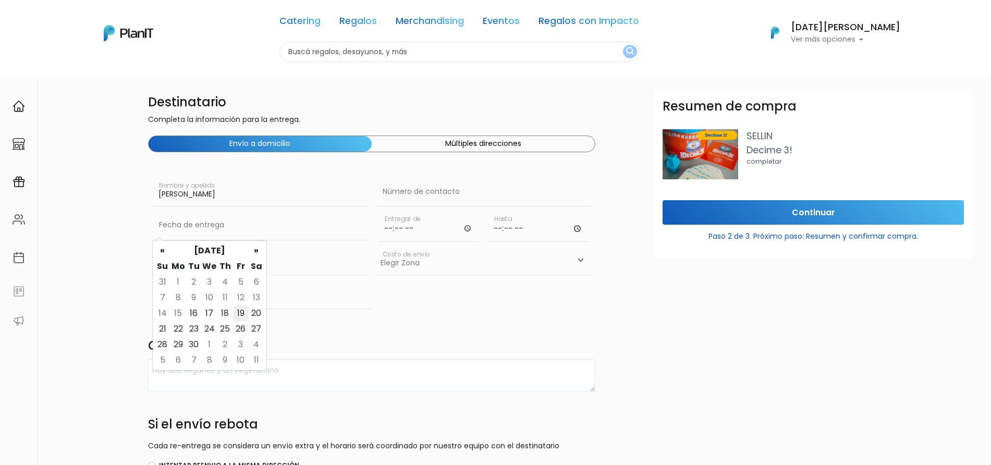
click at [241, 318] on td "19" at bounding box center [241, 313] width 16 height 16
type input "[DATE]"
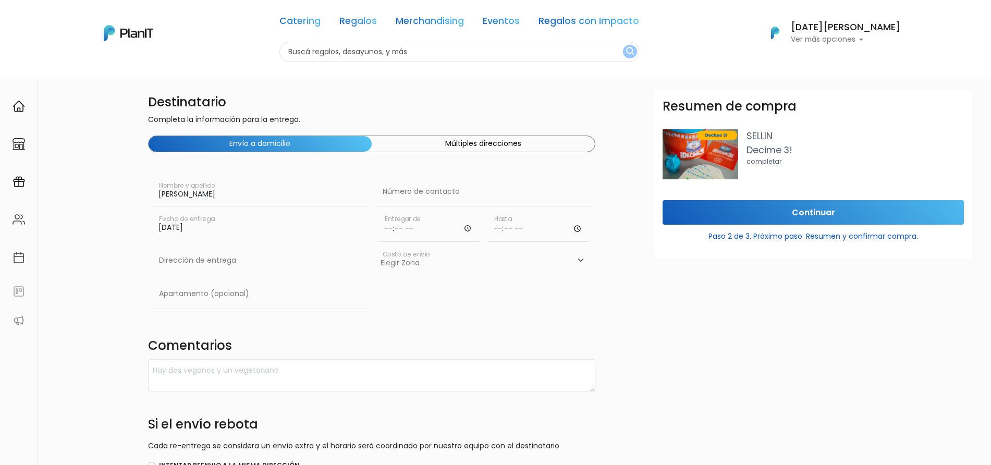
click at [404, 229] on input "time" at bounding box center [429, 226] width 102 height 31
type input "09:00"
type input "11:00"
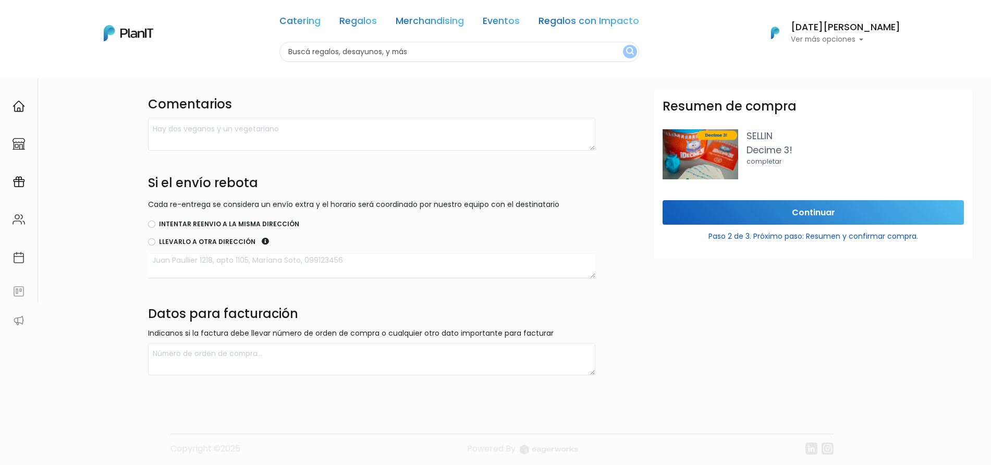
scroll to position [248, 0]
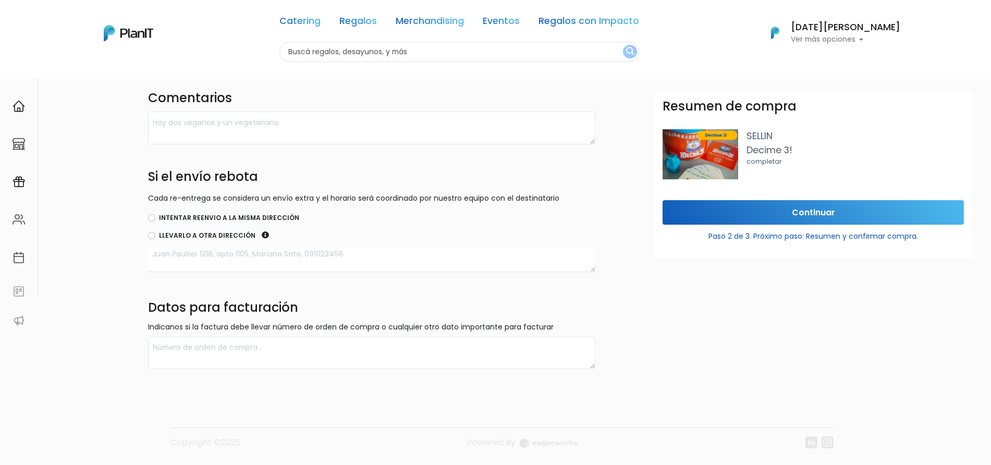
click at [183, 234] on label "Llevarlo a otra dirección" at bounding box center [207, 235] width 96 height 9
click at [155, 234] on input "Llevarlo a otra dirección" at bounding box center [151, 235] width 7 height 7
radio input "true"
click at [206, 221] on label "Intentar reenvio a la misma dirección" at bounding box center [229, 217] width 140 height 9
click at [155, 221] on input "Intentar reenvio a la misma dirección" at bounding box center [151, 217] width 7 height 7
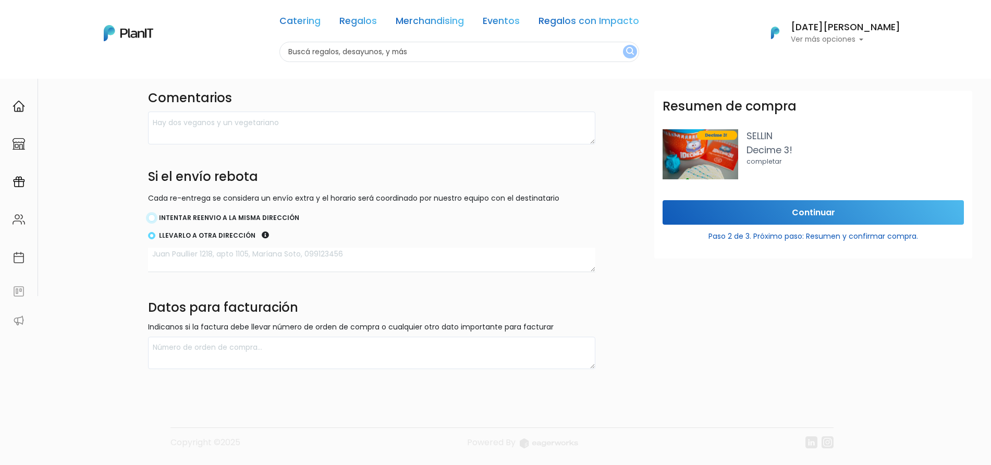
radio input "true"
click at [763, 205] on input "Continuar" at bounding box center [812, 212] width 301 height 24
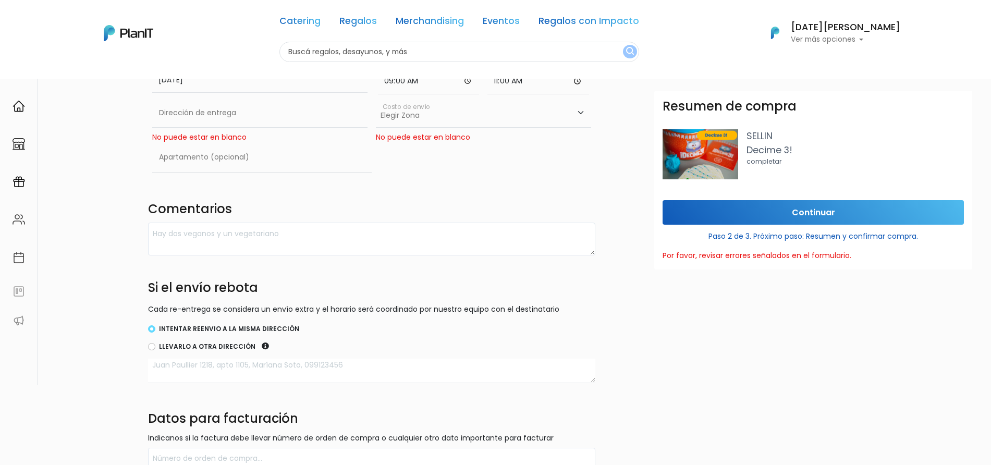
scroll to position [52, 0]
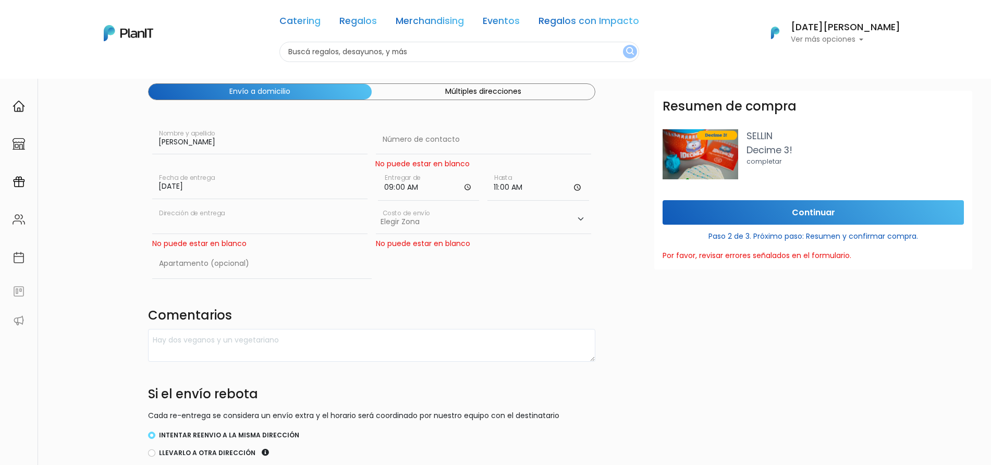
click at [225, 220] on input "text" at bounding box center [259, 219] width 215 height 29
click at [222, 224] on input "text" at bounding box center [259, 219] width 215 height 29
click at [406, 142] on input "text" at bounding box center [483, 139] width 215 height 29
type input "."
click at [223, 226] on input "text" at bounding box center [259, 219] width 215 height 29
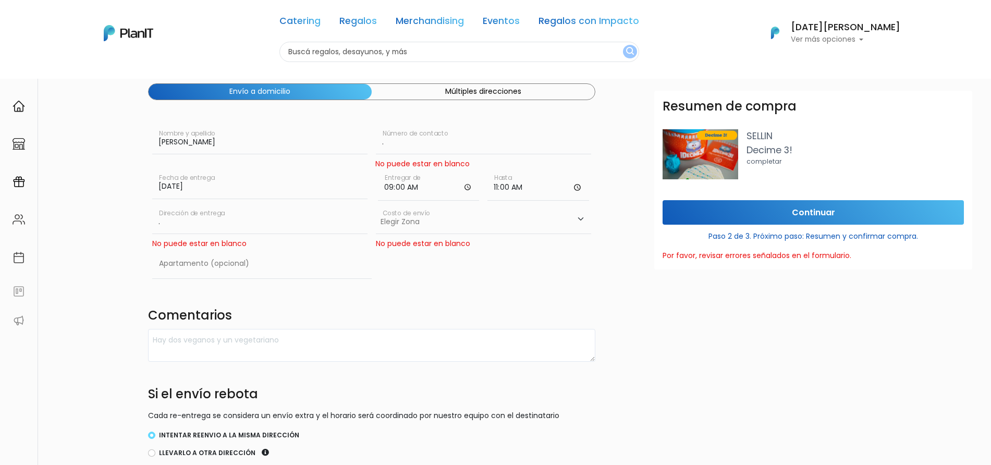
type input "."
click at [414, 226] on select "Elegir Zona Zona américa- $600 Oficina- $0 Montevideo- $250" at bounding box center [483, 219] width 215 height 29
select select "8"
click at [376, 205] on select "Elegir Zona Zona américa- $600 Oficina- $0 Montevideo- $250" at bounding box center [483, 219] width 215 height 29
click at [792, 221] on input "Continuar" at bounding box center [812, 212] width 301 height 24
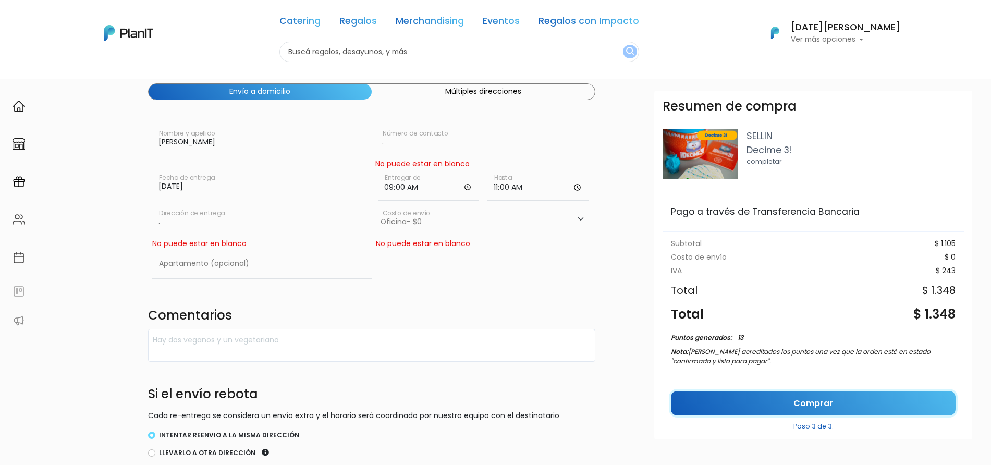
click at [791, 403] on link "Comprar" at bounding box center [813, 403] width 285 height 24
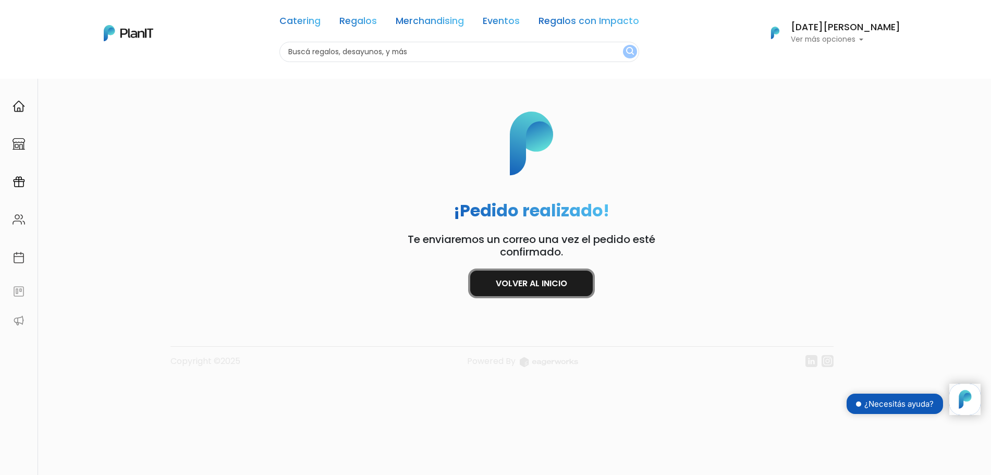
click at [508, 287] on link "Volver al inicio" at bounding box center [531, 284] width 122 height 26
